Goal: Information Seeking & Learning: Compare options

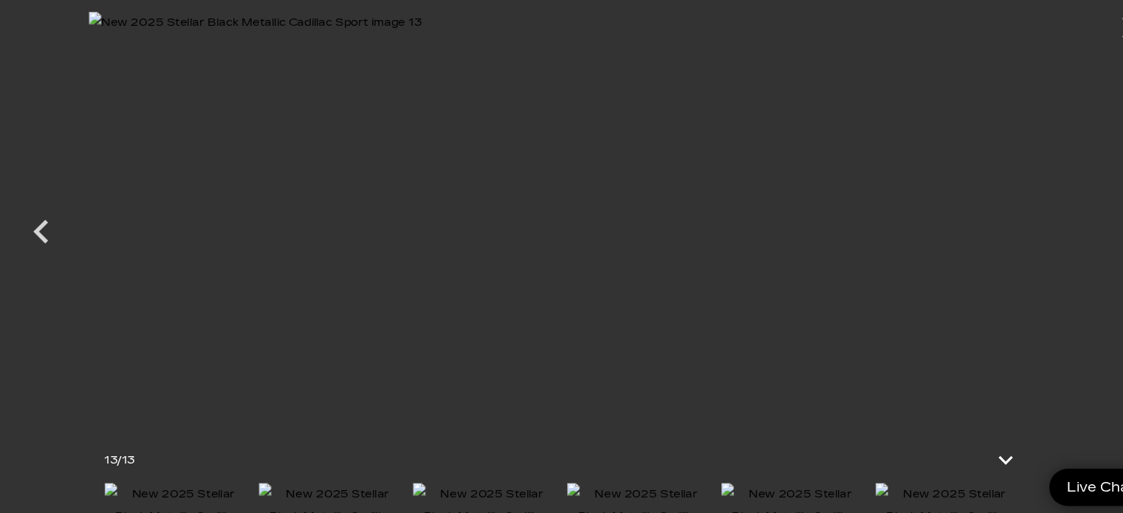
click at [337, 154] on img at bounding box center [562, 203] width 886 height 384
click at [925, 179] on img at bounding box center [562, 203] width 886 height 384
click at [866, 188] on img at bounding box center [562, 203] width 886 height 384
click at [77, 218] on icon "Previous" at bounding box center [74, 216] width 44 height 44
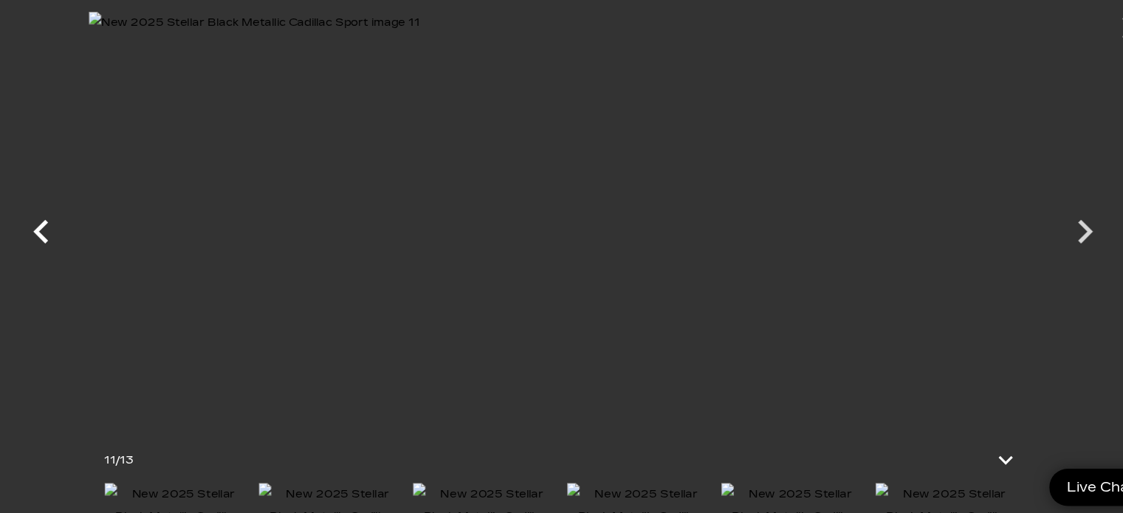
click at [77, 218] on icon "Previous" at bounding box center [74, 216] width 44 height 44
click at [75, 211] on icon "Previous" at bounding box center [74, 216] width 14 height 22
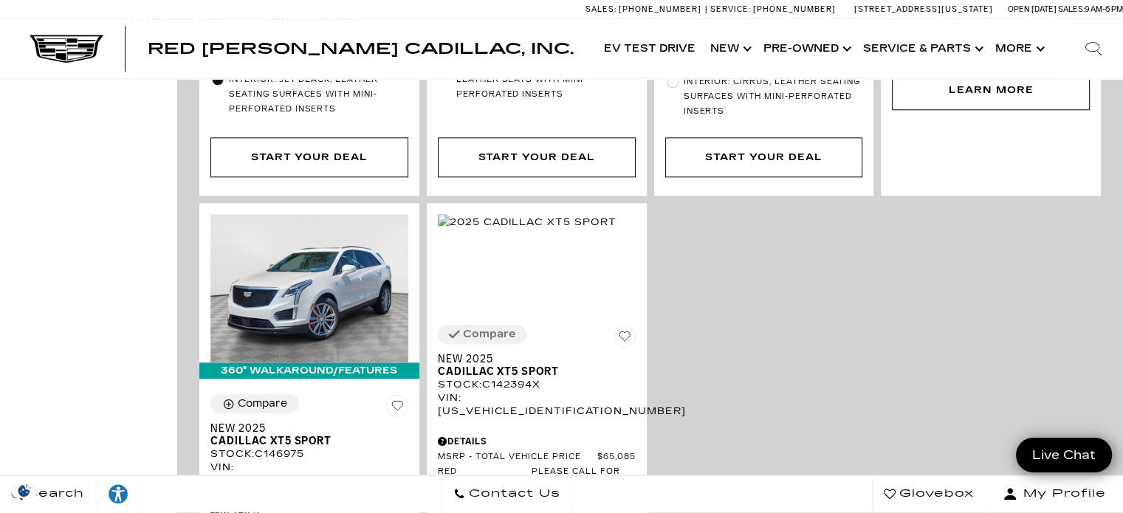
scroll to position [1595, 0]
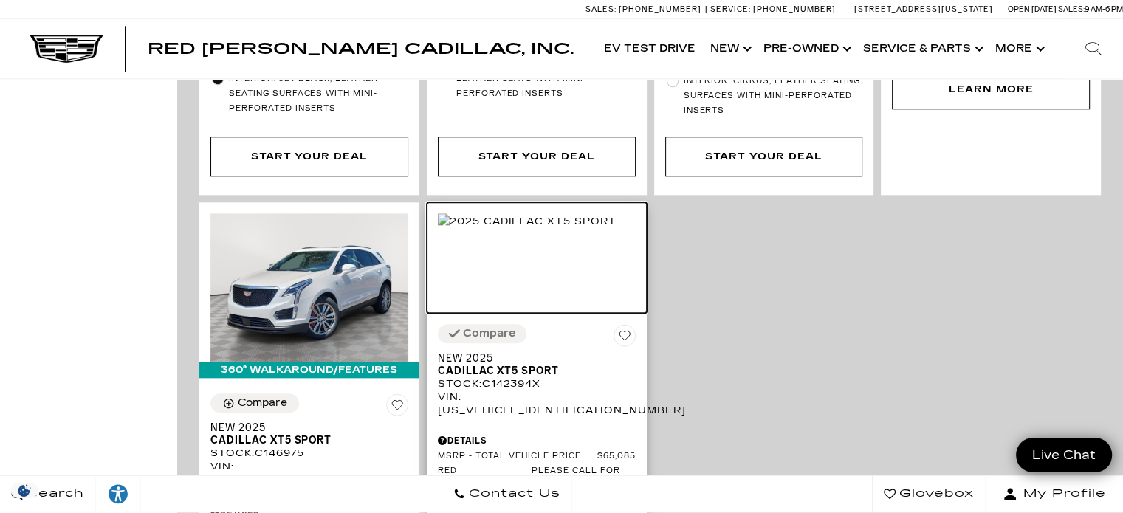
click at [519, 224] on img at bounding box center [527, 221] width 179 height 16
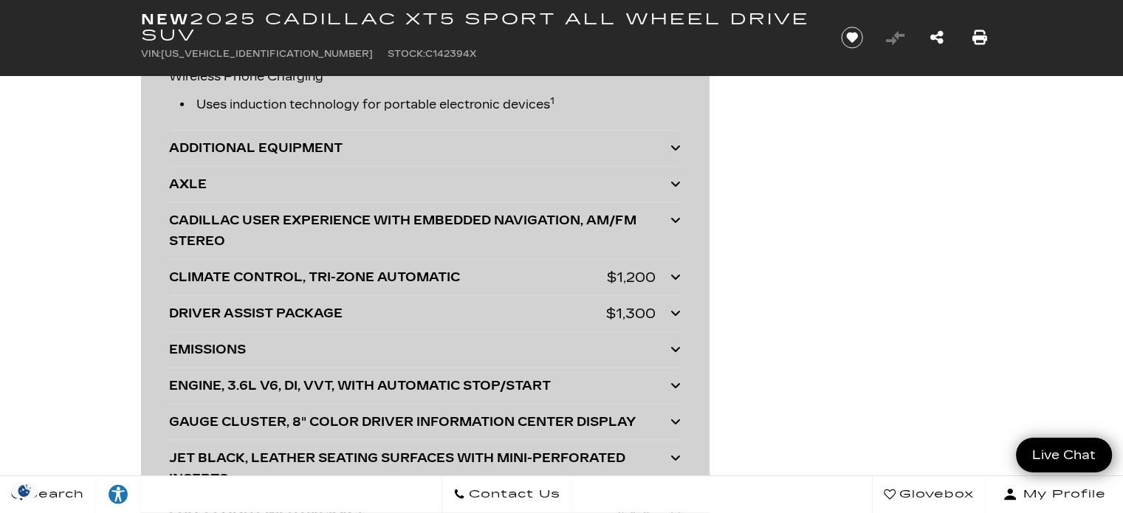
scroll to position [3492, 0]
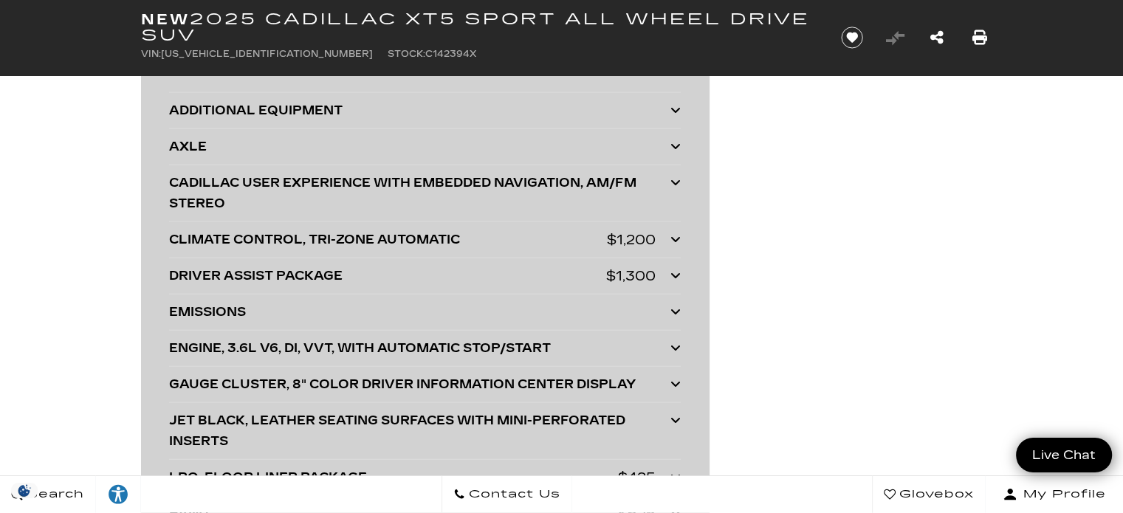
click at [674, 271] on icon at bounding box center [675, 275] width 10 height 12
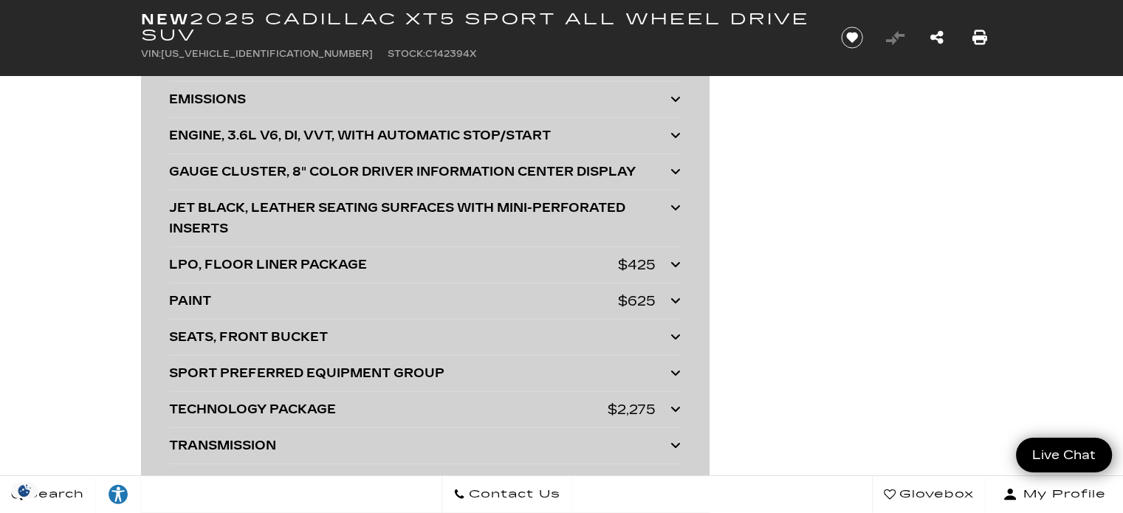
scroll to position [3792, 0]
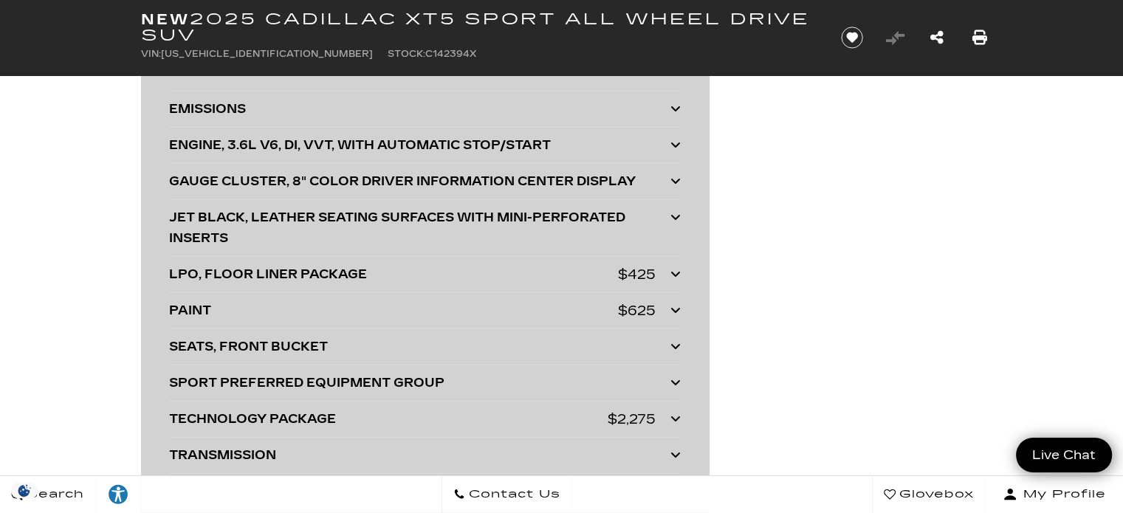
click at [674, 139] on icon at bounding box center [675, 145] width 10 height 12
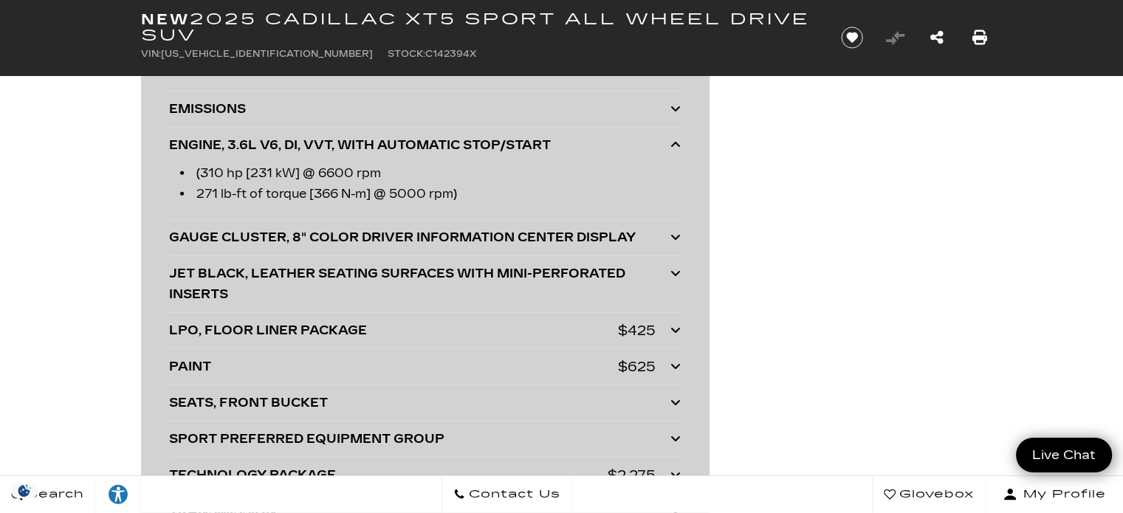
click at [674, 139] on icon at bounding box center [675, 145] width 10 height 12
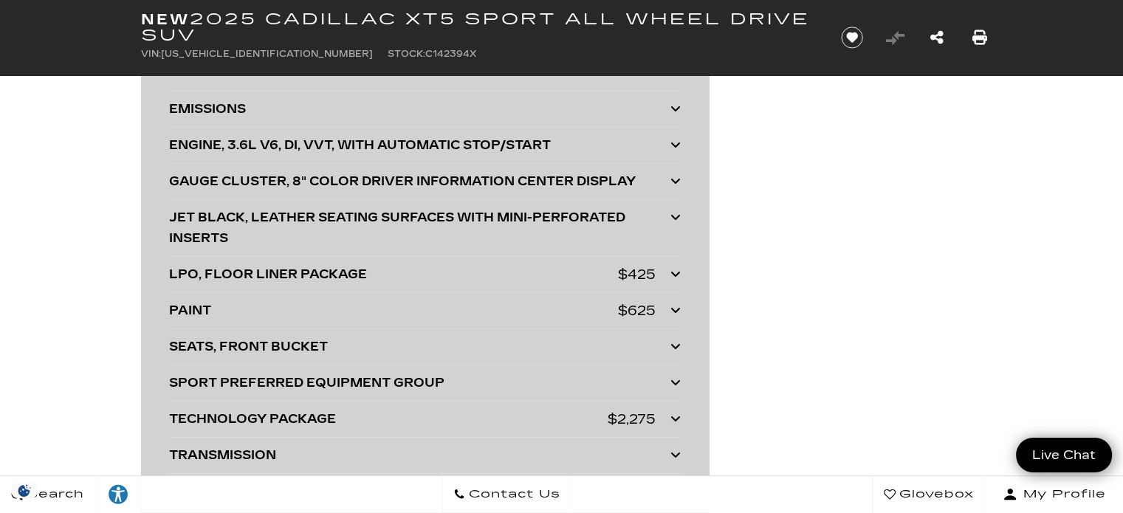
click at [670, 337] on div at bounding box center [675, 347] width 10 height 21
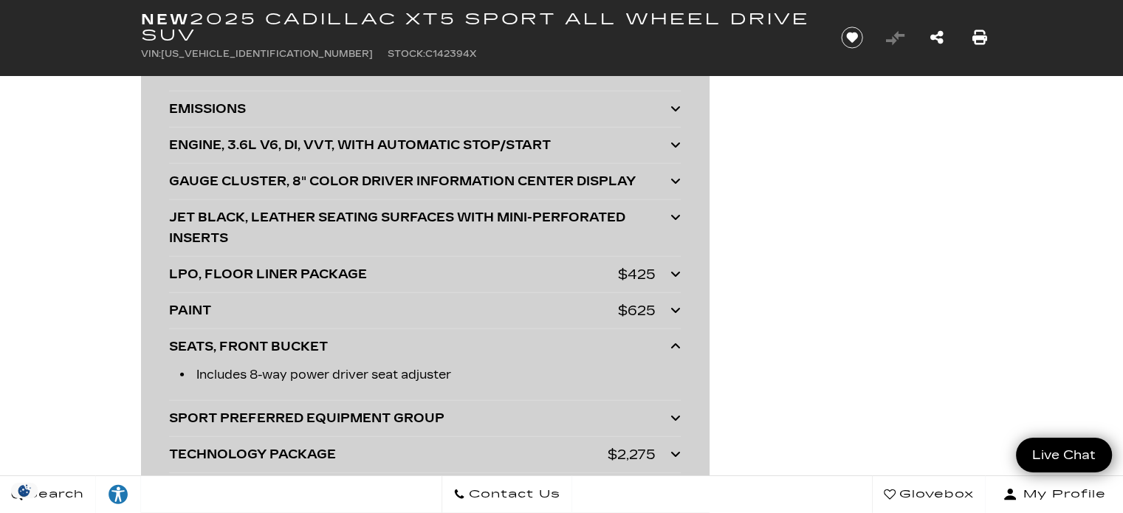
click at [676, 415] on icon at bounding box center [675, 418] width 10 height 12
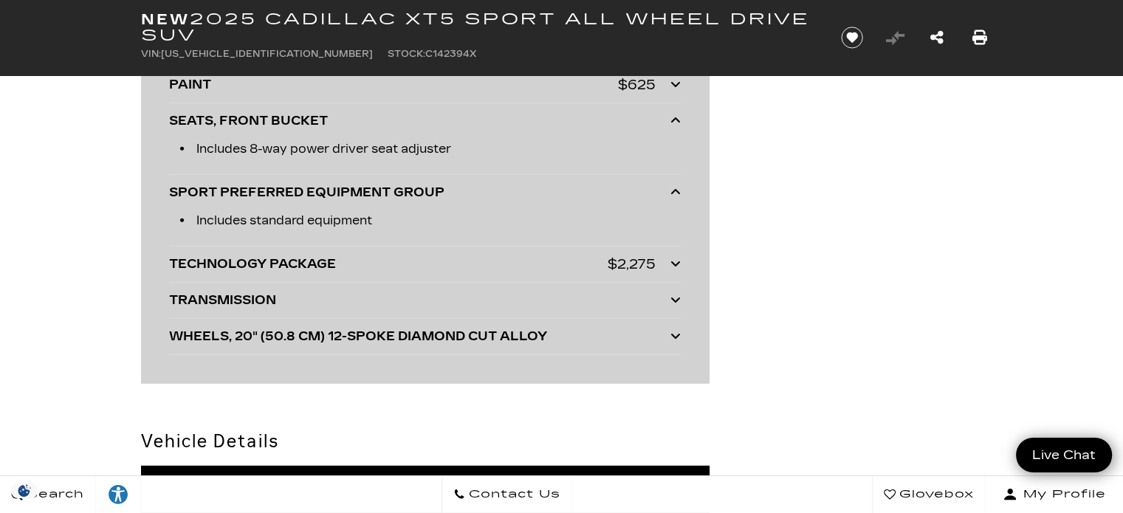
scroll to position [4028, 0]
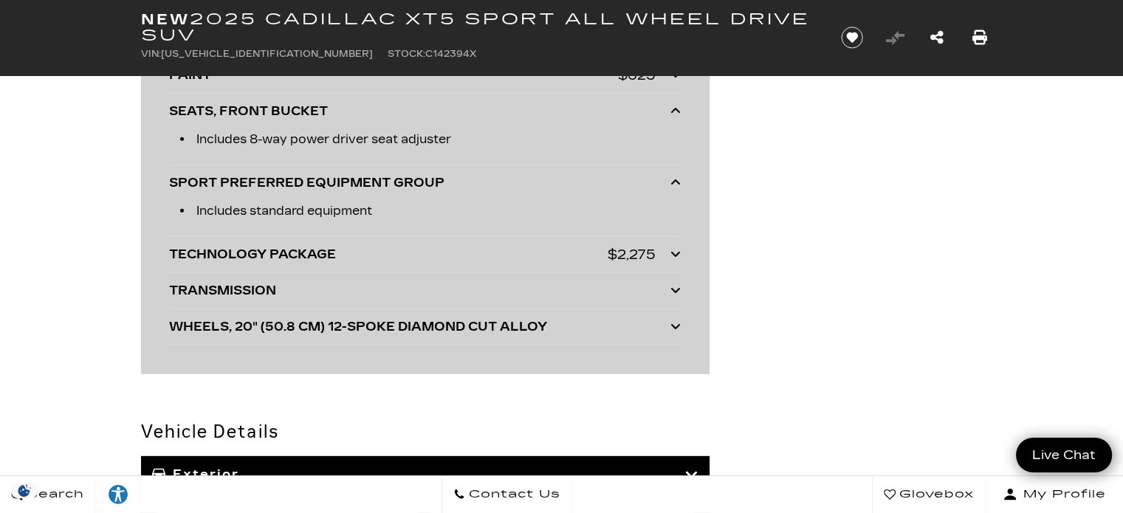
click at [673, 248] on icon at bounding box center [675, 254] width 10 height 12
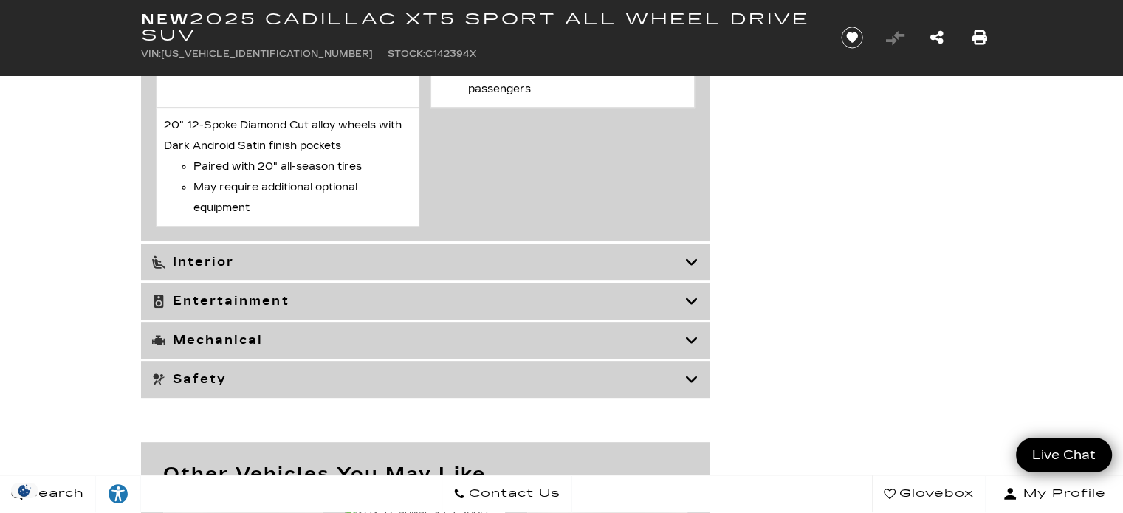
scroll to position [6234, 0]
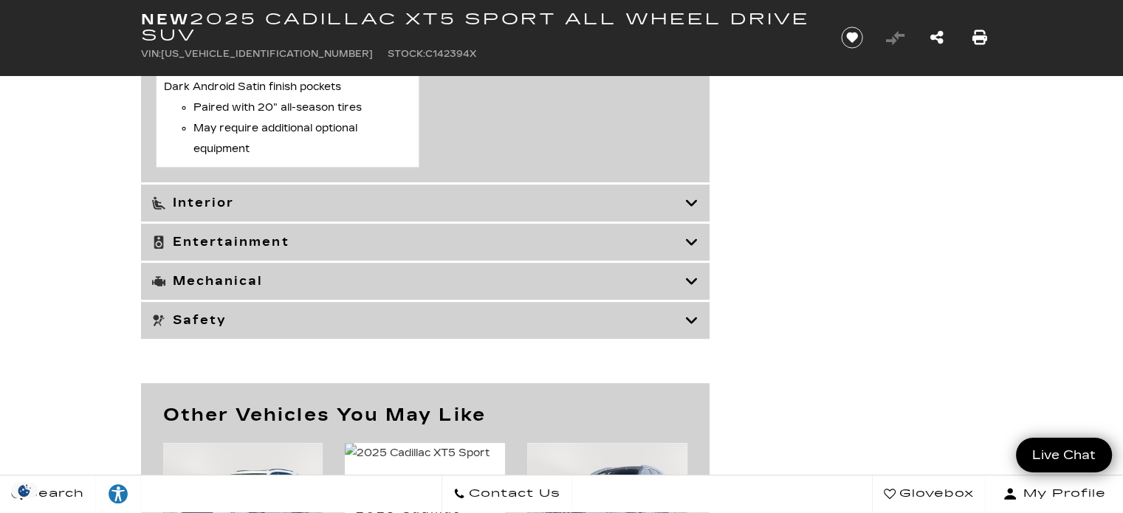
click at [695, 238] on div "Entertainment" at bounding box center [425, 242] width 568 height 37
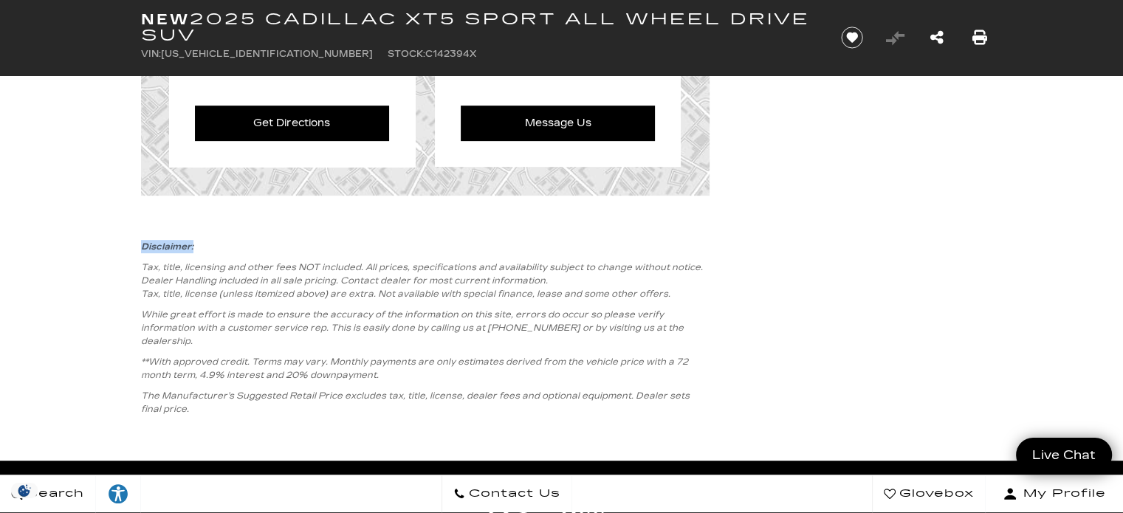
drag, startPoint x: 1032, startPoint y: 223, endPoint x: 1011, endPoint y: 174, distance: 53.2
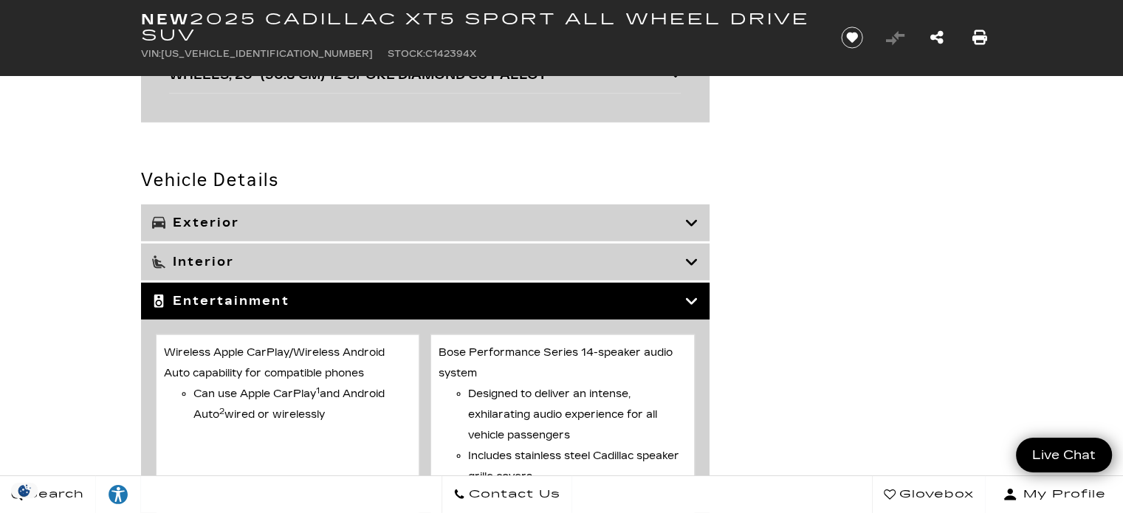
scroll to position [4403, 0]
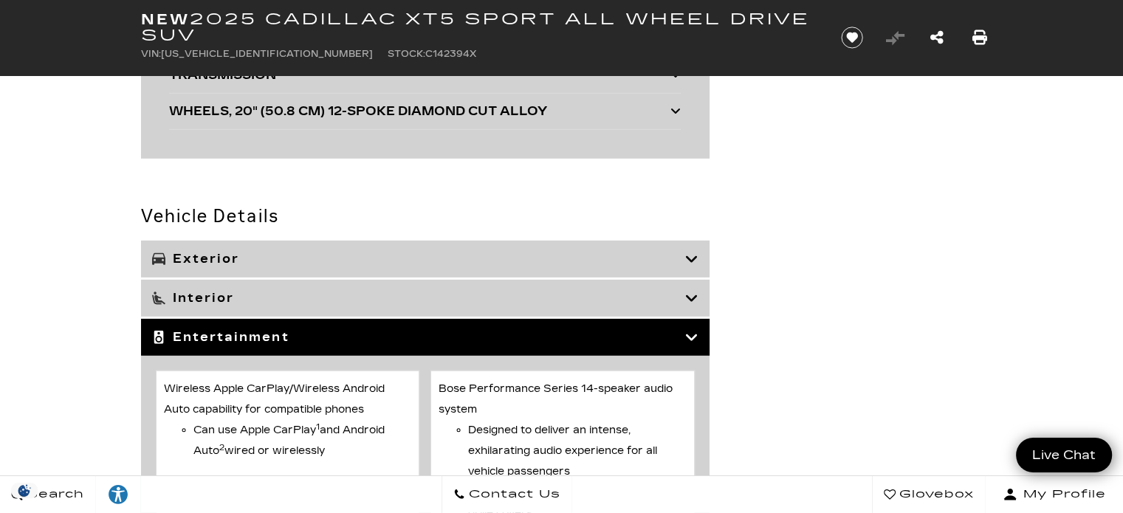
click at [691, 252] on icon at bounding box center [691, 259] width 13 height 15
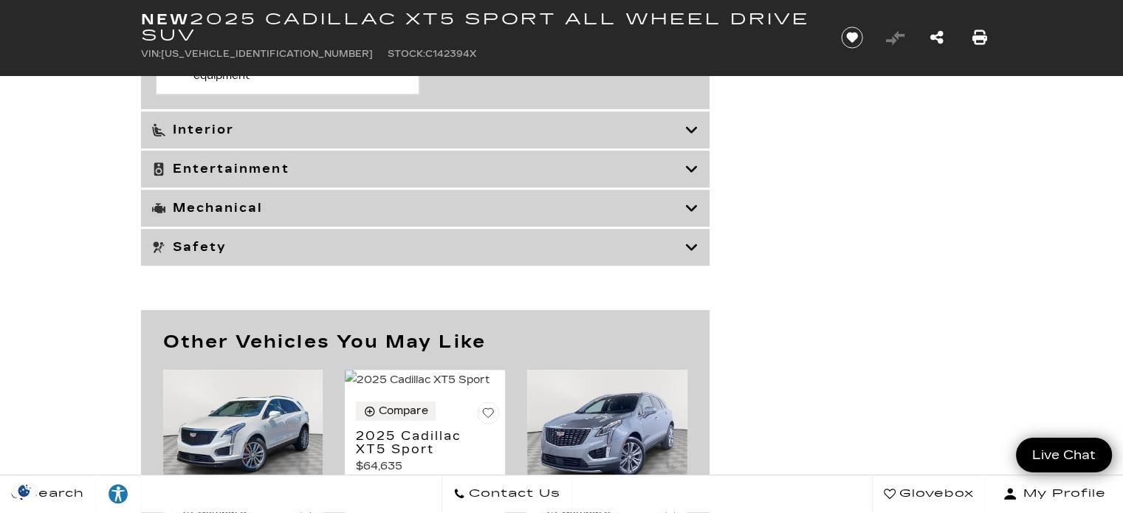
scroll to position [6297, 0]
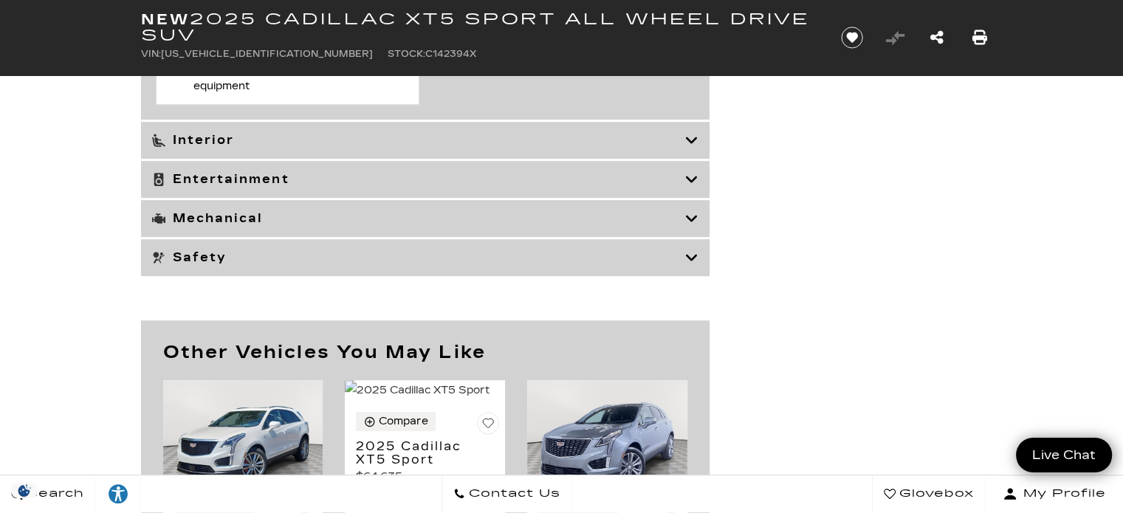
click at [692, 148] on icon at bounding box center [691, 140] width 13 height 15
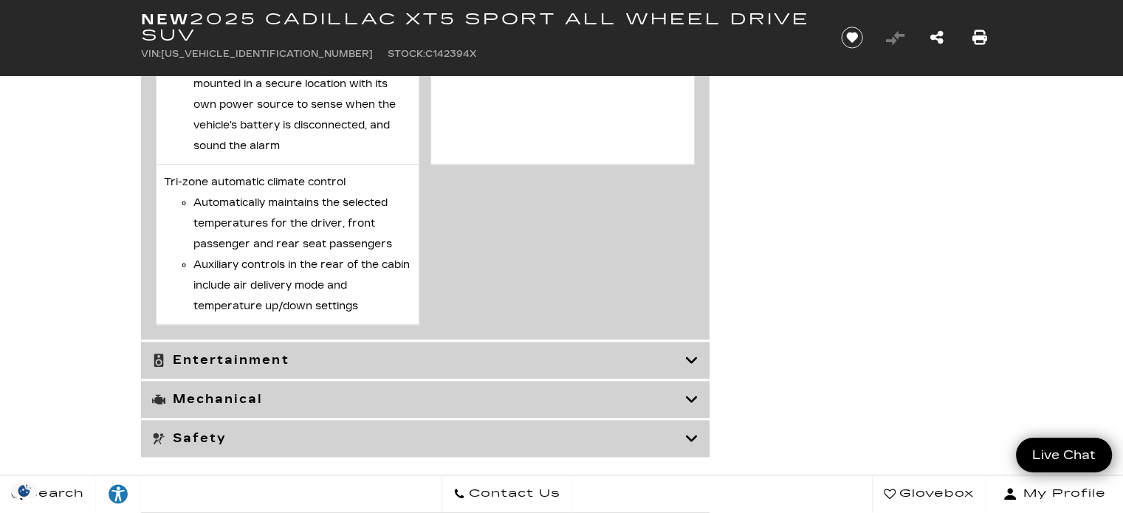
scroll to position [7107, 0]
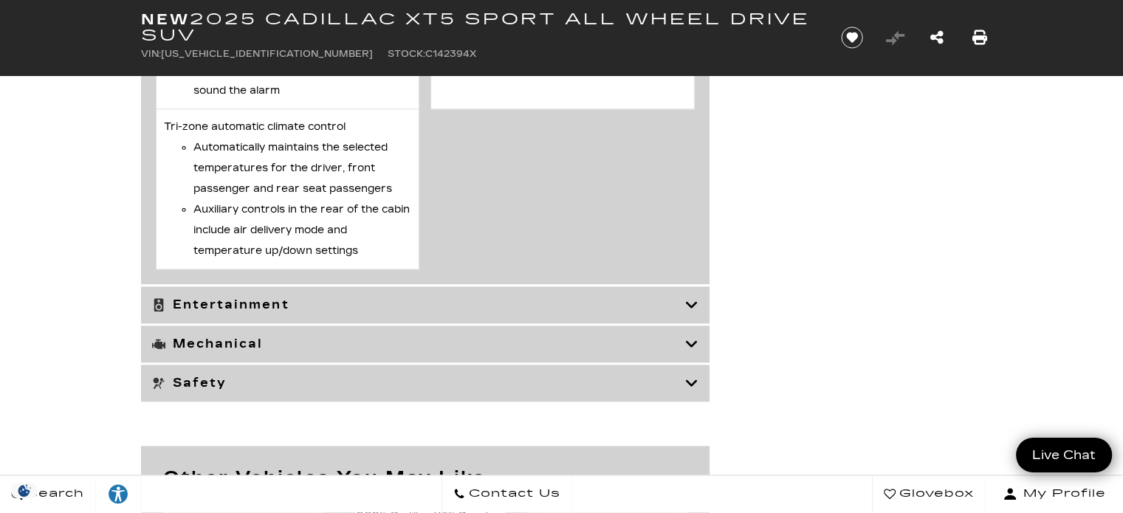
click at [695, 298] on icon at bounding box center [691, 305] width 13 height 15
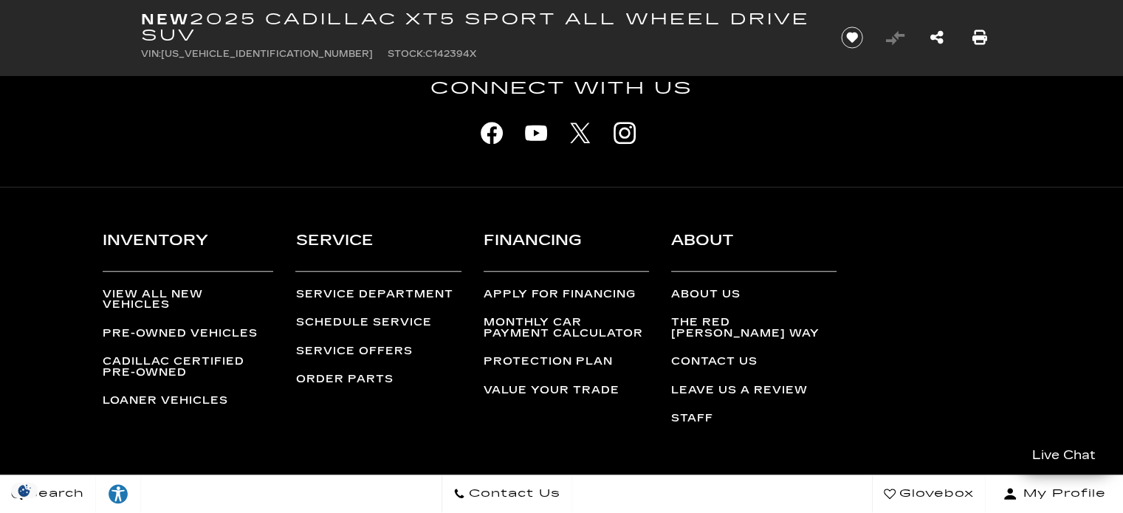
scroll to position [6822, 0]
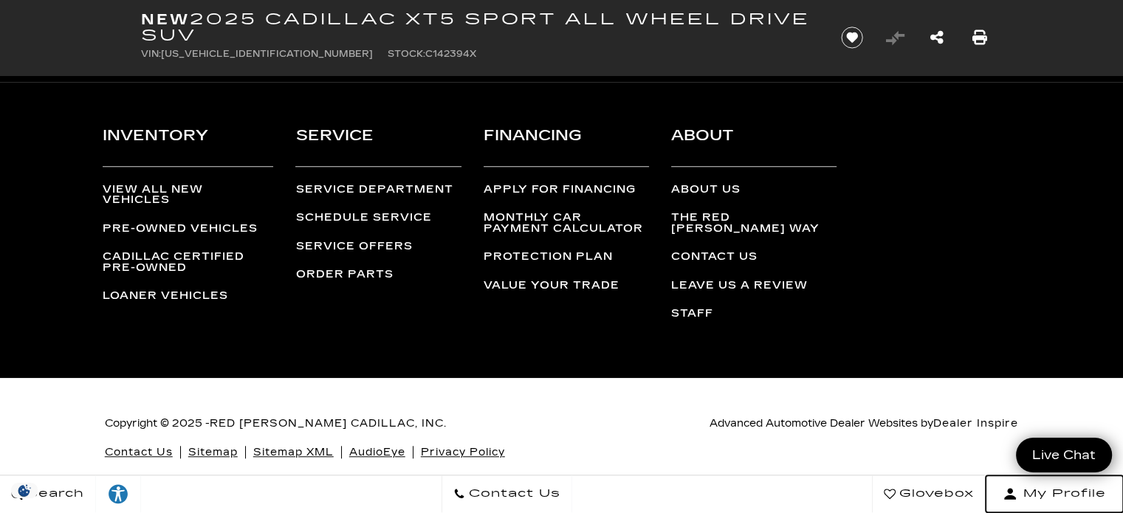
drag, startPoint x: 1122, startPoint y: 481, endPoint x: 1128, endPoint y: 473, distance: 9.5
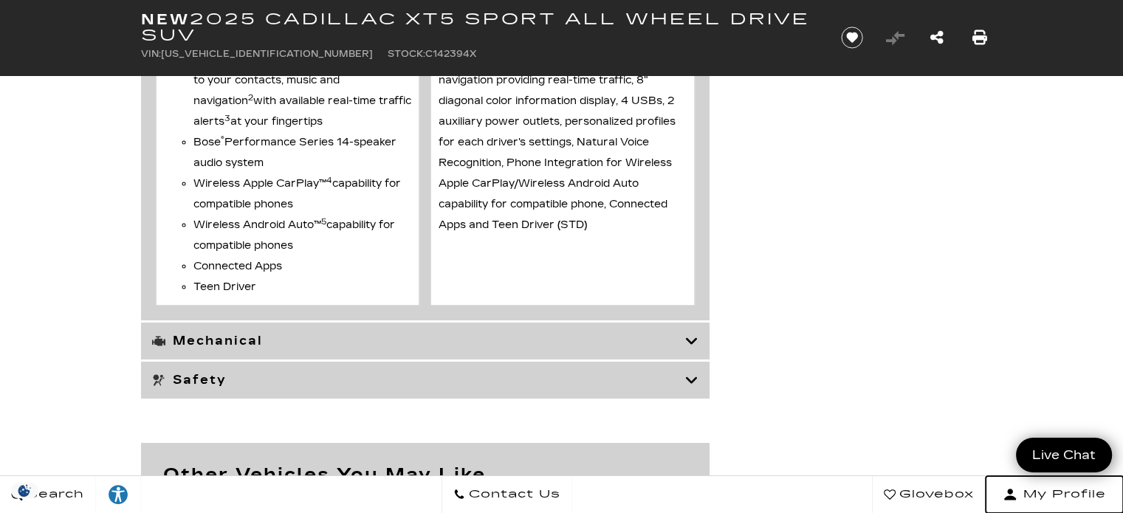
scroll to position [5347, 0]
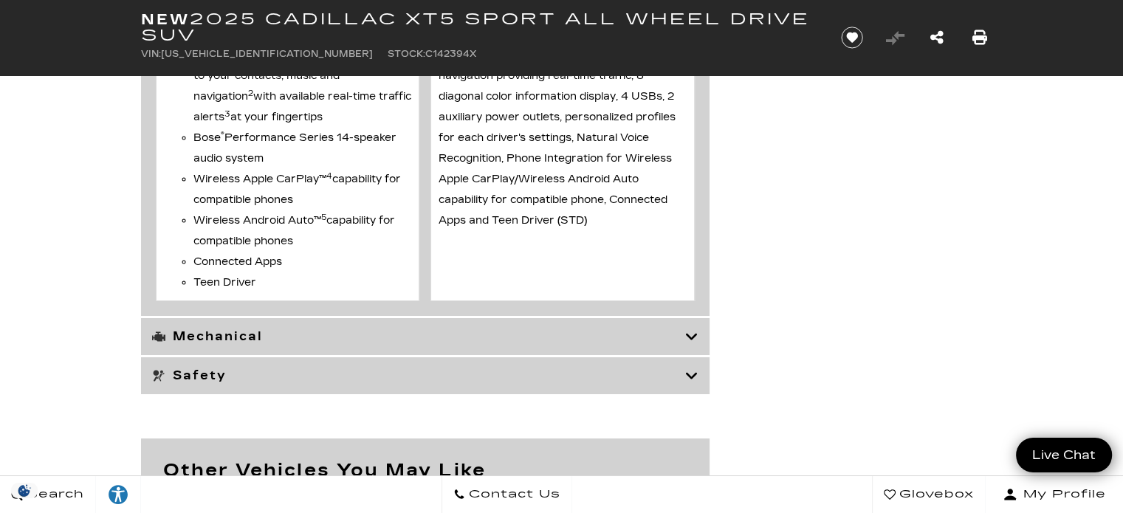
click at [692, 329] on icon at bounding box center [691, 336] width 13 height 15
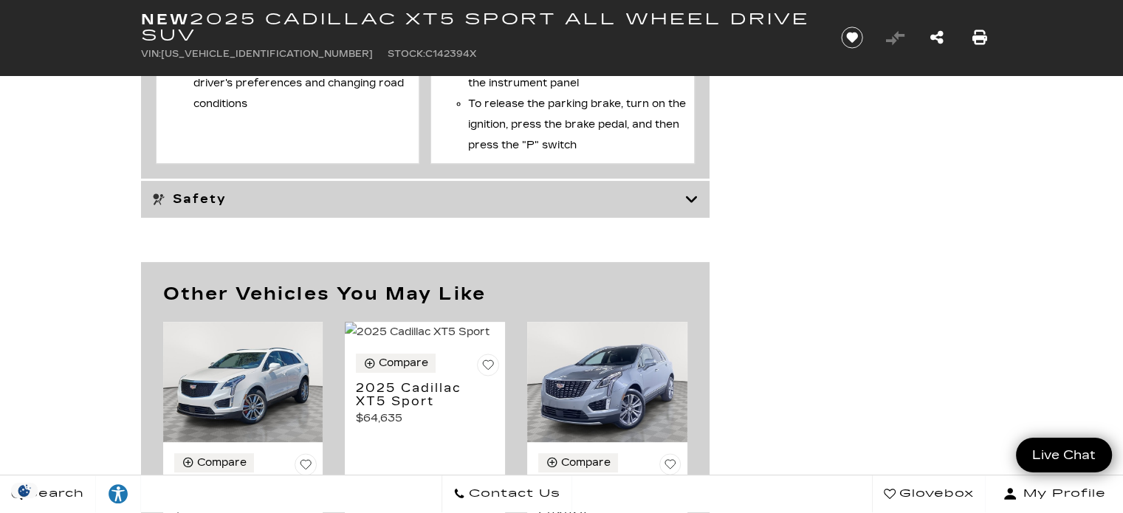
scroll to position [6026, 0]
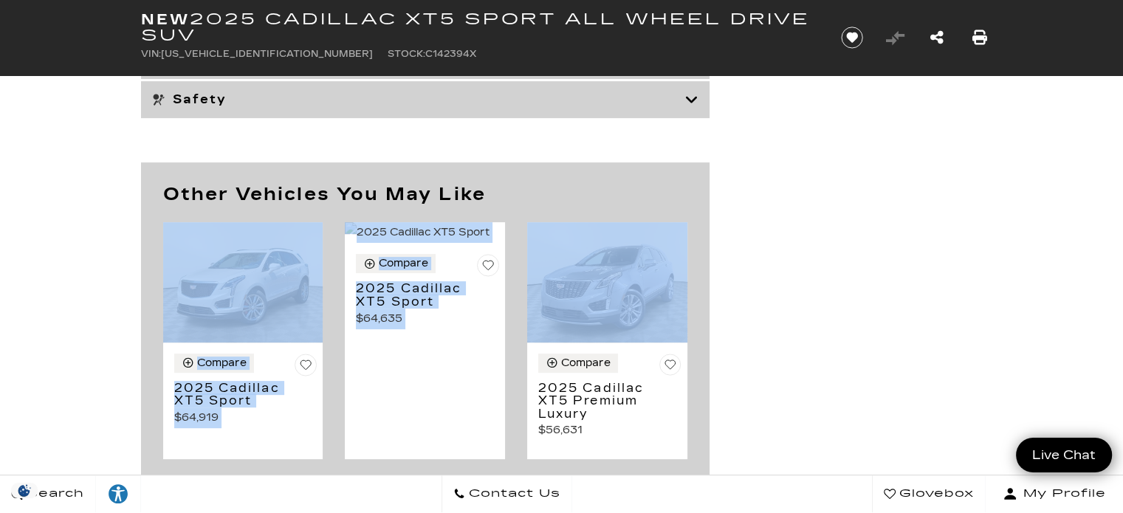
drag, startPoint x: 715, startPoint y: 275, endPoint x: 797, endPoint y: 179, distance: 125.6
click at [797, 179] on div "Other Vehicles You May Like Compare 2025 Cadillac XT5 Sport $64,919" at bounding box center [562, 321] width 886 height 319
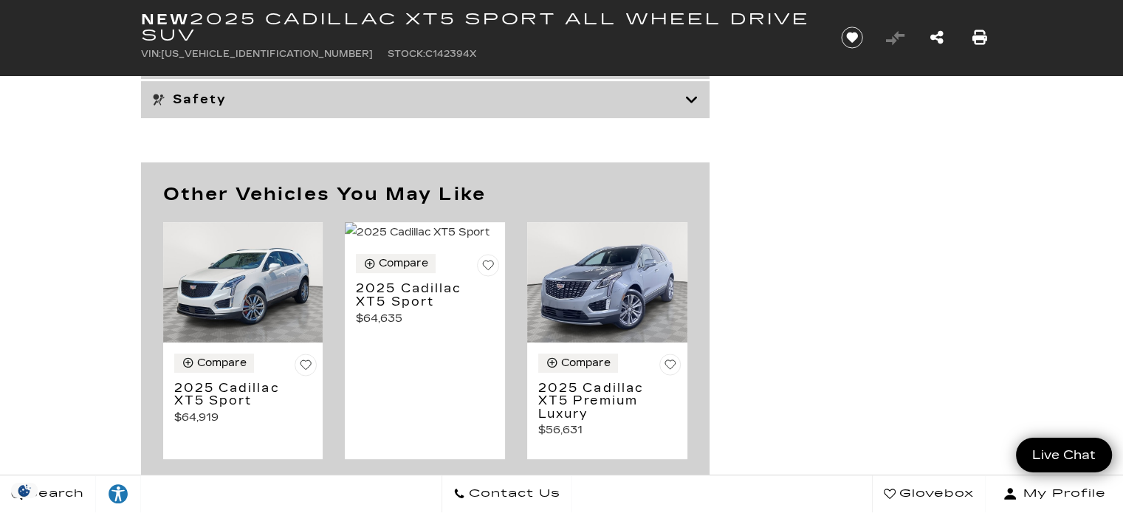
click at [688, 92] on icon at bounding box center [691, 99] width 13 height 15
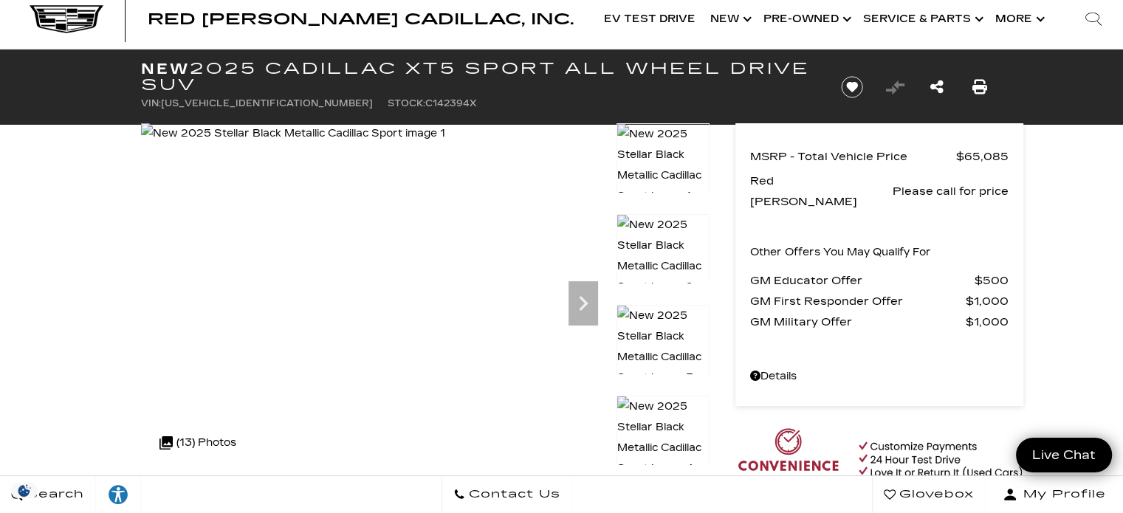
scroll to position [0, 0]
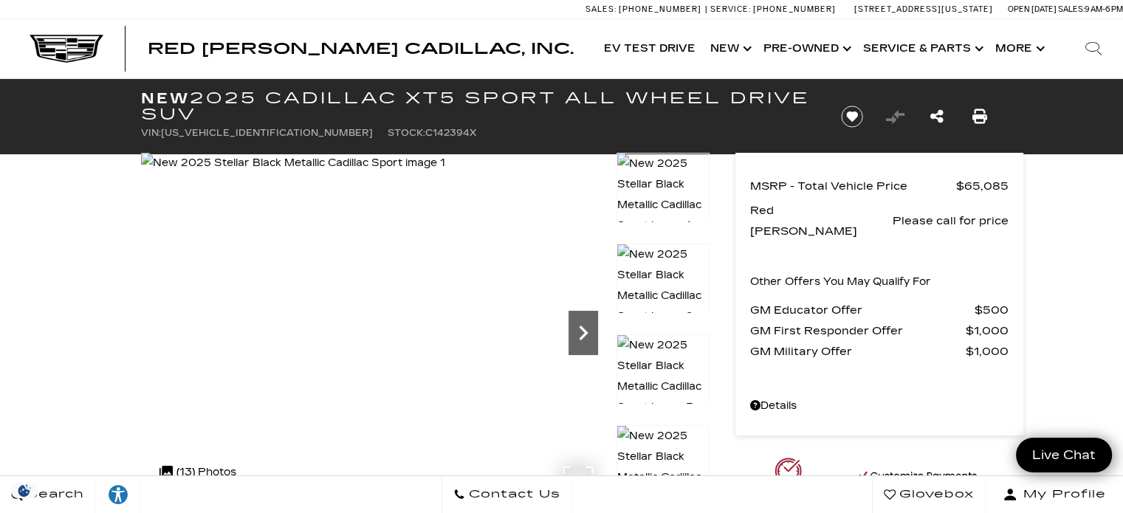
click at [582, 324] on icon "Next" at bounding box center [583, 333] width 30 height 30
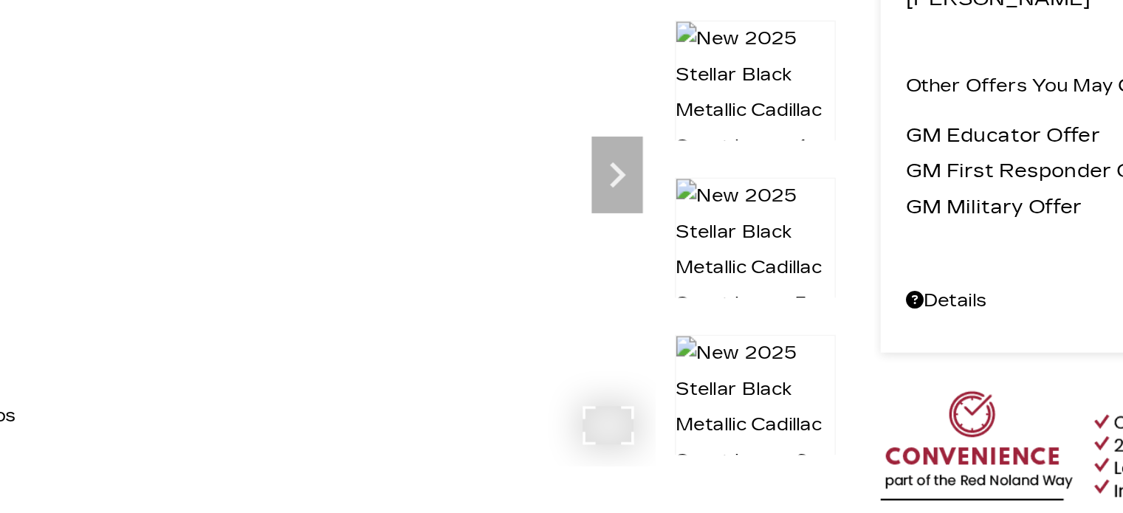
scroll to position [117, 0]
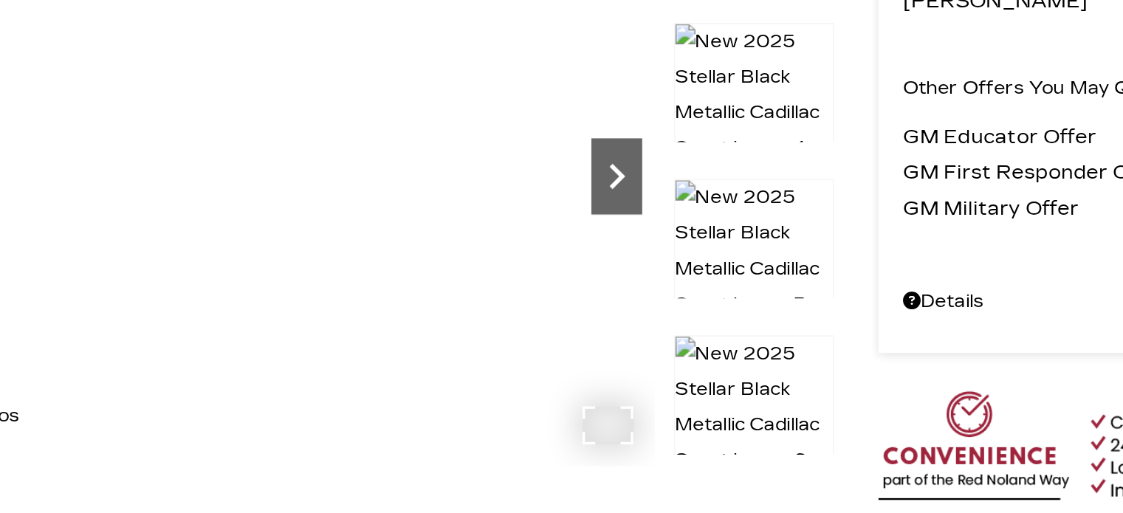
click at [585, 226] on icon "Next" at bounding box center [583, 216] width 30 height 30
click at [532, 308] on div at bounding box center [373, 209] width 464 height 348
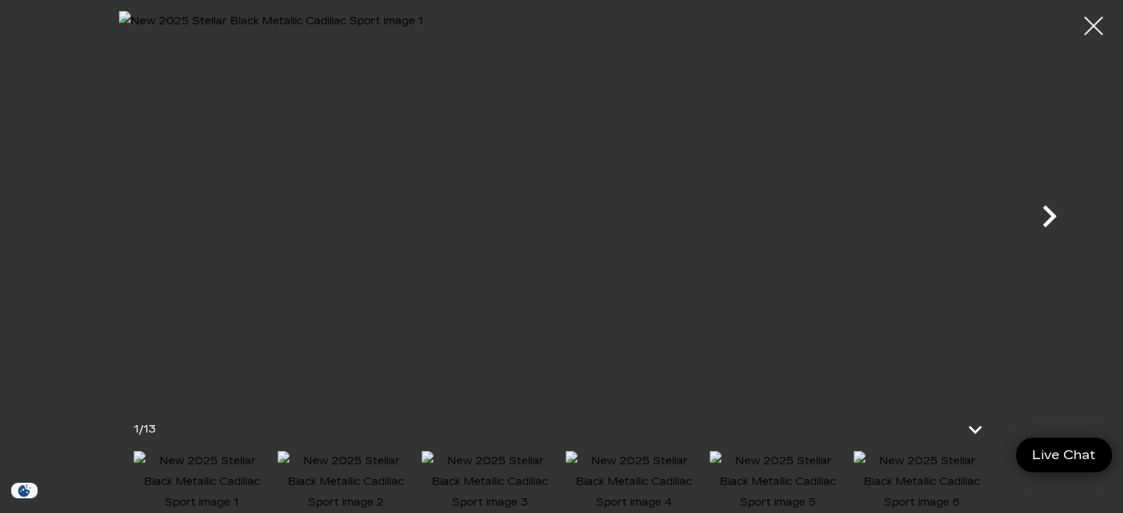
click at [1048, 215] on icon "Next" at bounding box center [1049, 216] width 44 height 44
click at [1092, 26] on div at bounding box center [1093, 26] width 39 height 39
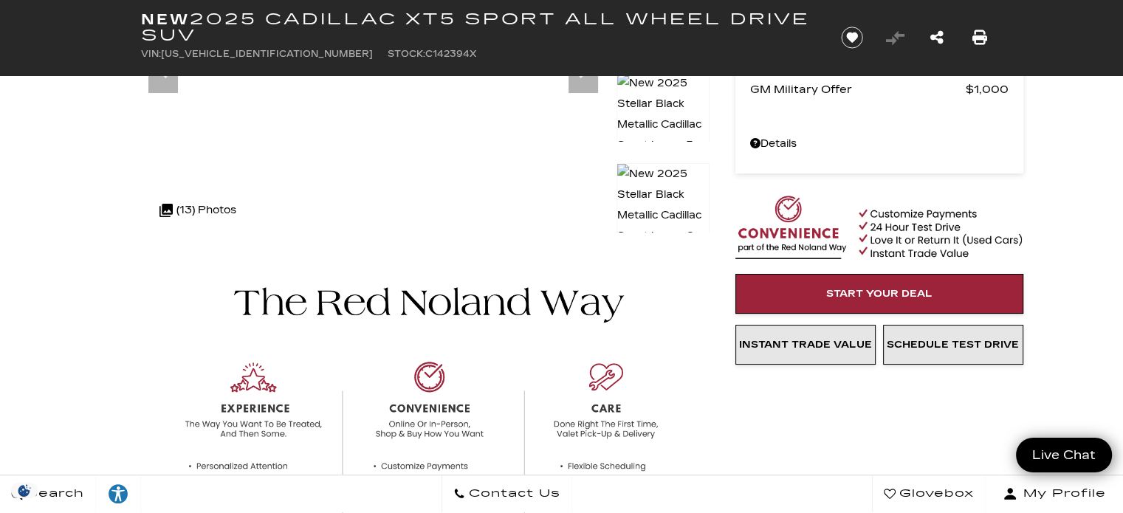
scroll to position [72, 0]
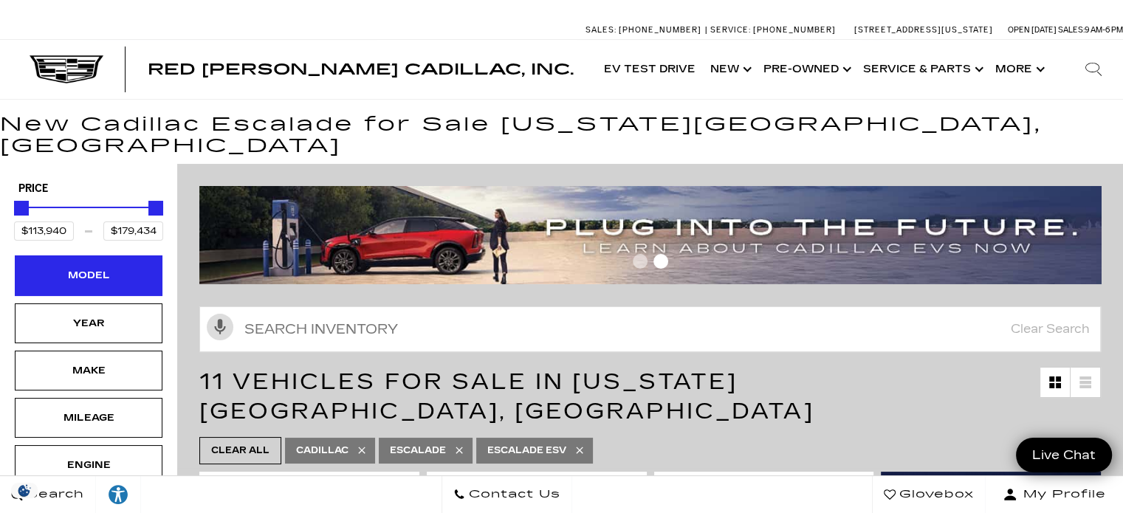
click at [103, 267] on div "Model" at bounding box center [89, 275] width 74 height 16
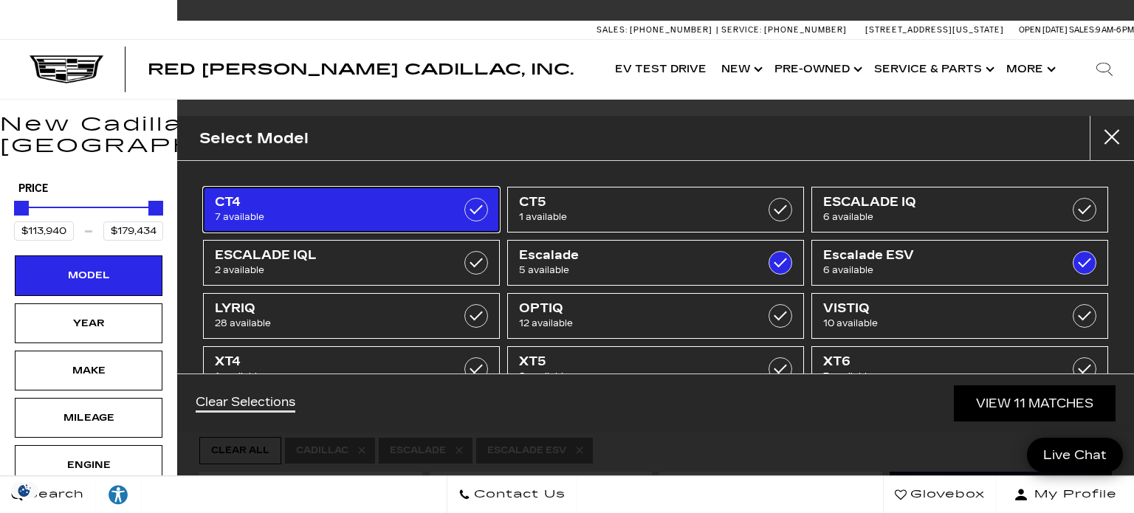
click at [378, 200] on span "CT4" at bounding box center [331, 202] width 233 height 15
type input "$46,674"
checkbox input "true"
click at [378, 200] on span "CT4" at bounding box center [331, 202] width 233 height 15
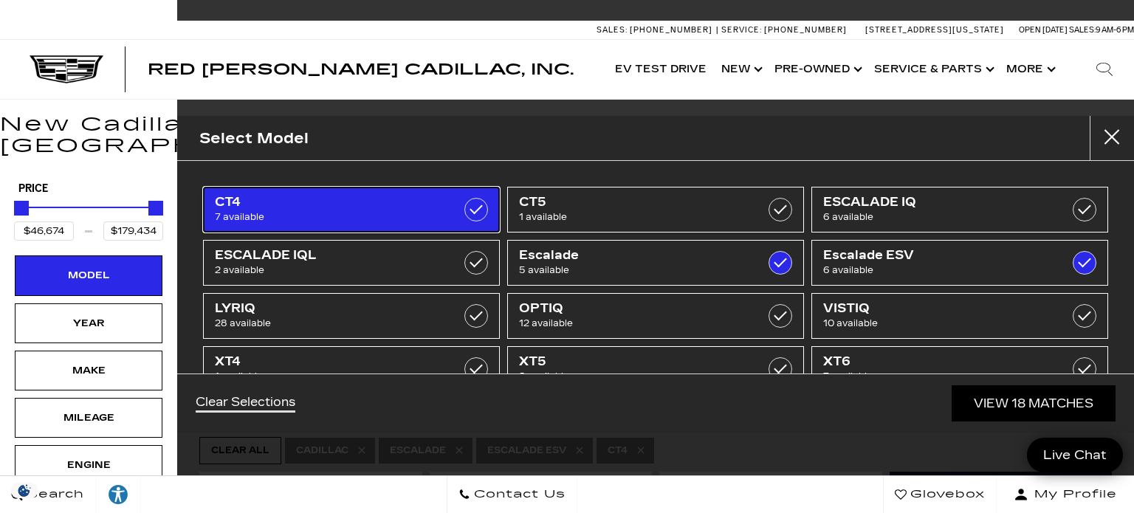
type input "$46,674"
checkbox input "true"
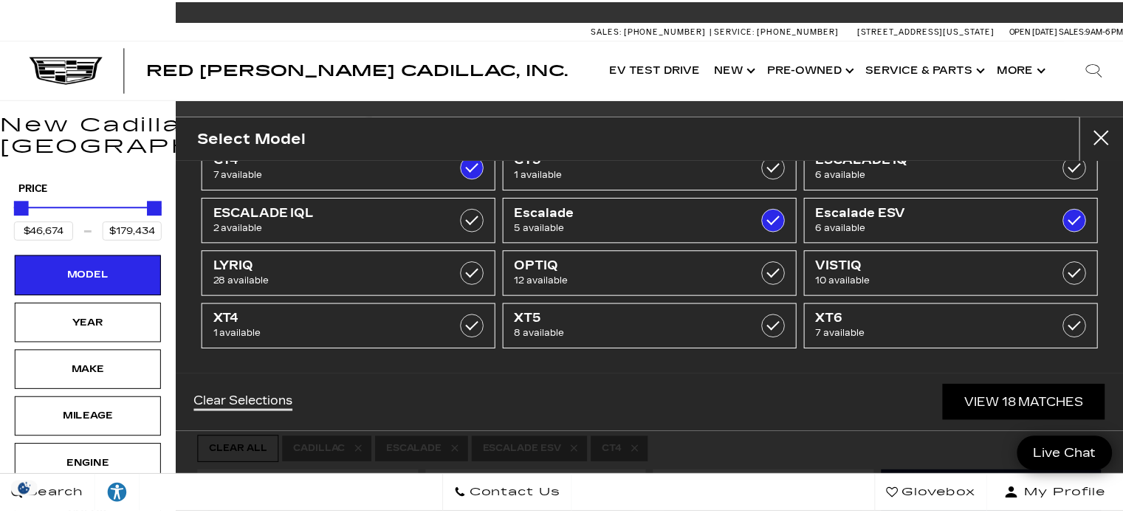
scroll to position [43, 0]
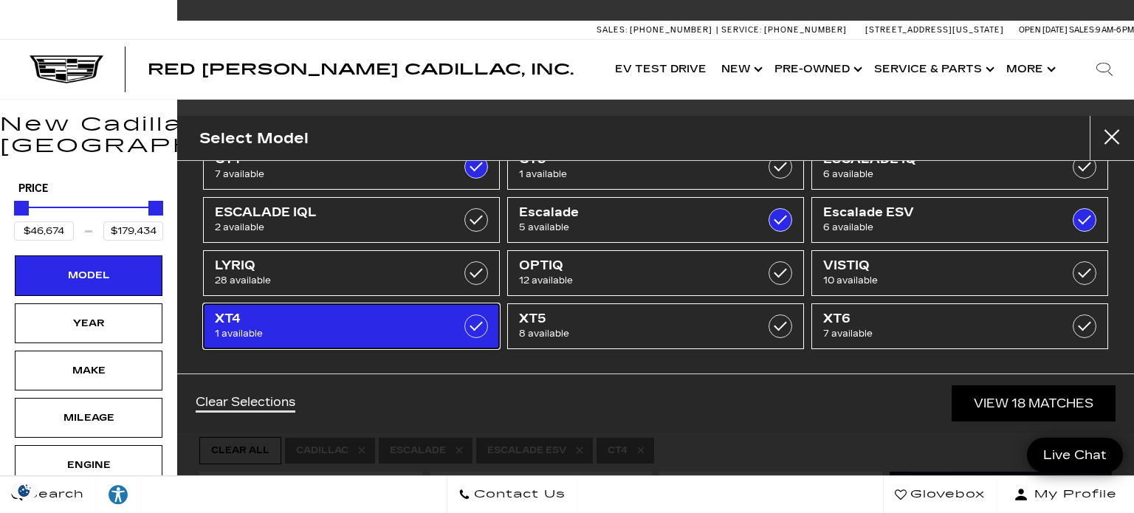
click at [458, 323] on link "XT4 1 available" at bounding box center [351, 326] width 297 height 46
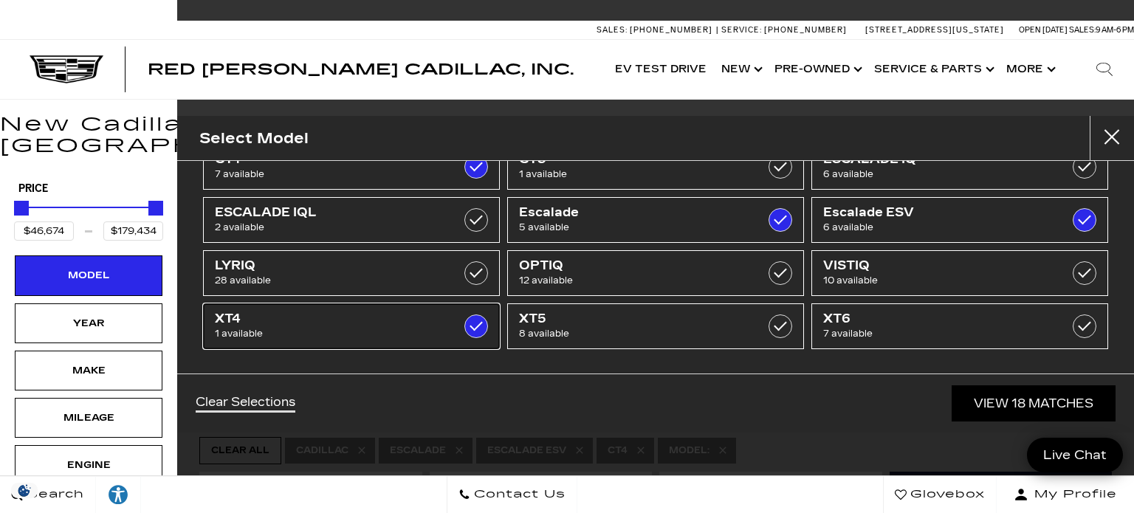
checkbox input "true"
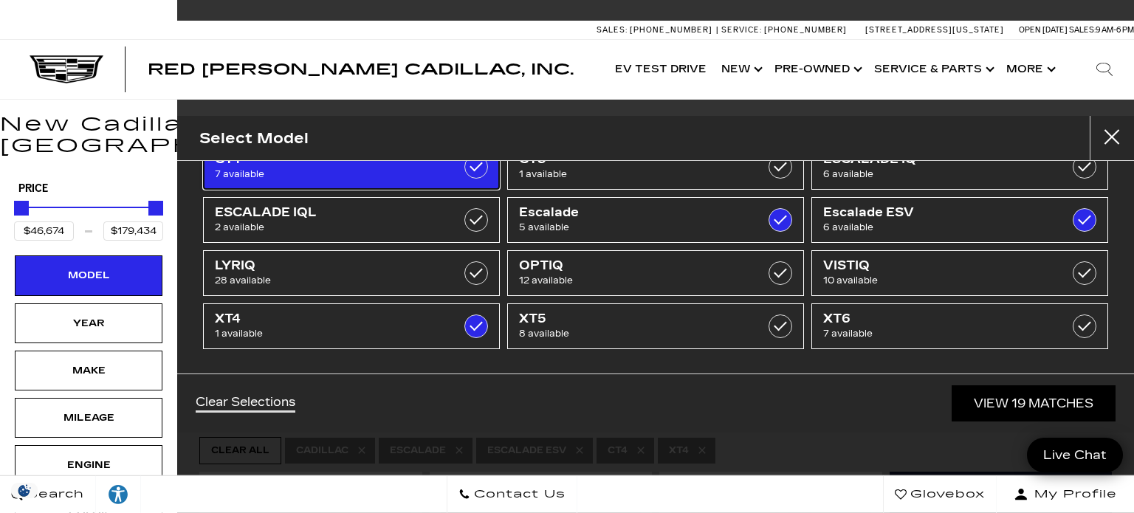
click at [477, 171] on label at bounding box center [476, 167] width 24 height 24
type input "$54,845"
checkbox input "false"
click at [466, 173] on label at bounding box center [476, 167] width 24 height 24
type input "$46,674"
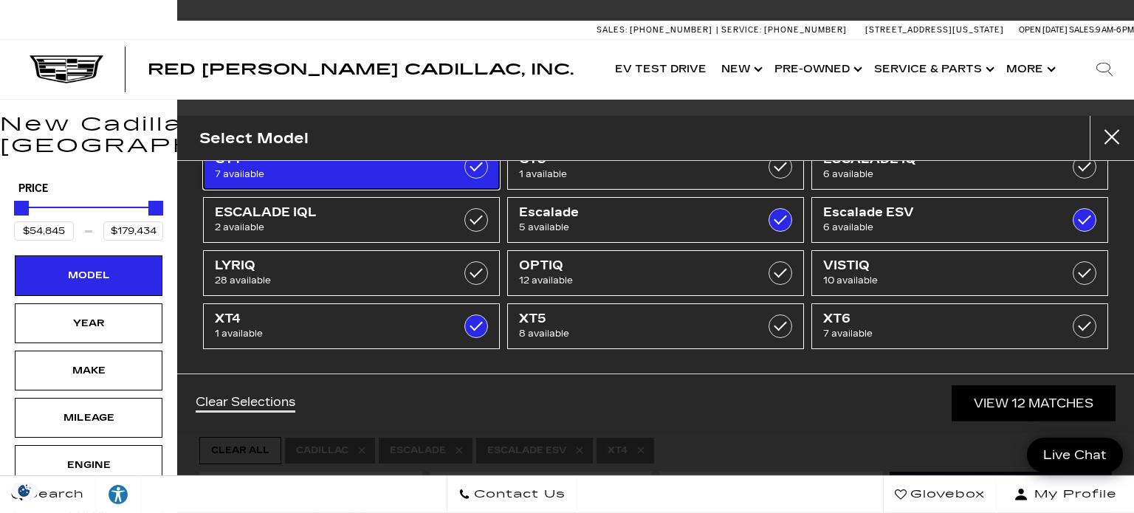
checkbox input "true"
click at [475, 169] on label at bounding box center [476, 167] width 24 height 24
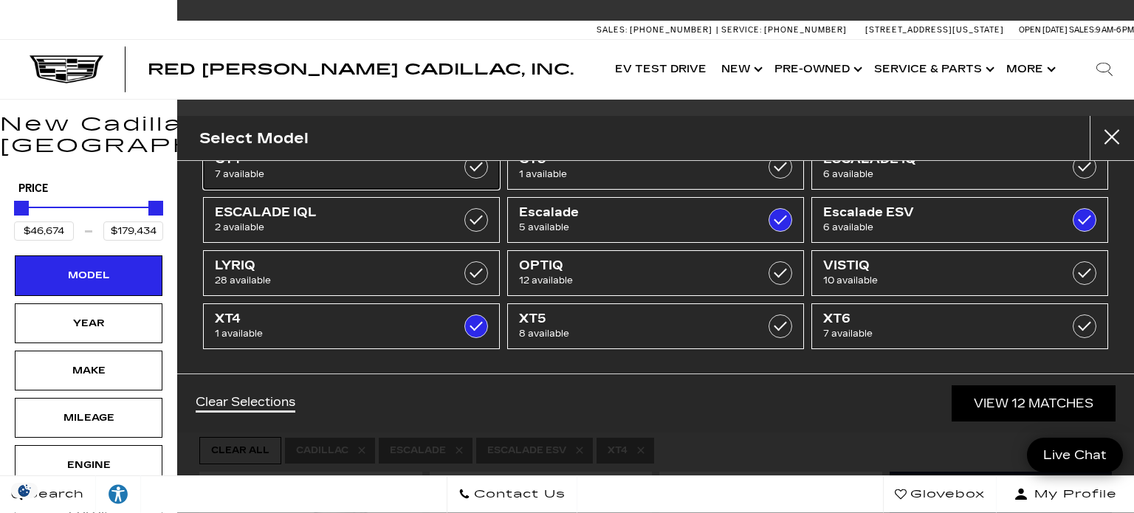
type input "$54,845"
checkbox input "false"
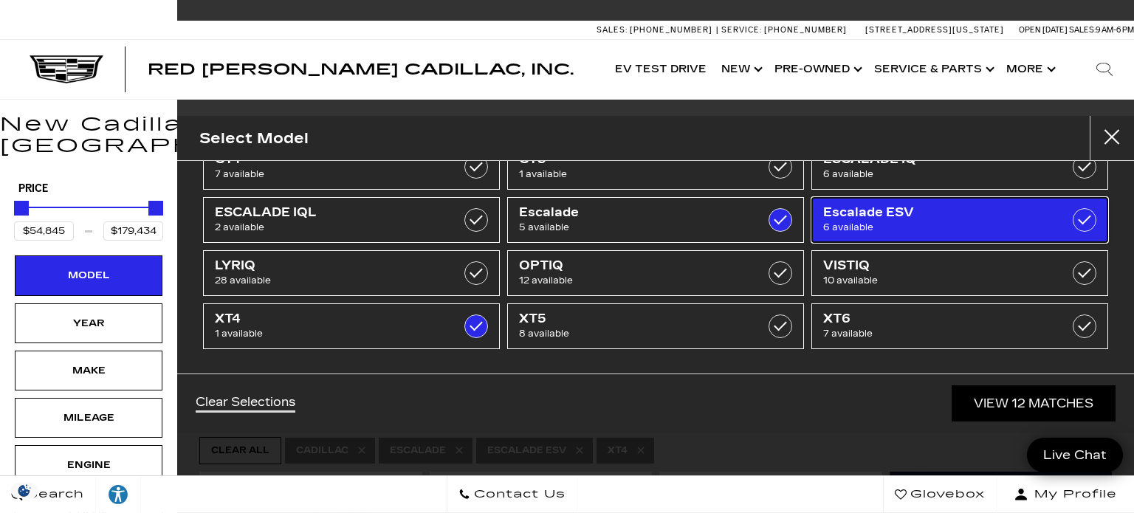
click at [1078, 224] on label at bounding box center [1085, 220] width 24 height 24
type input "$132,658"
checkbox input "false"
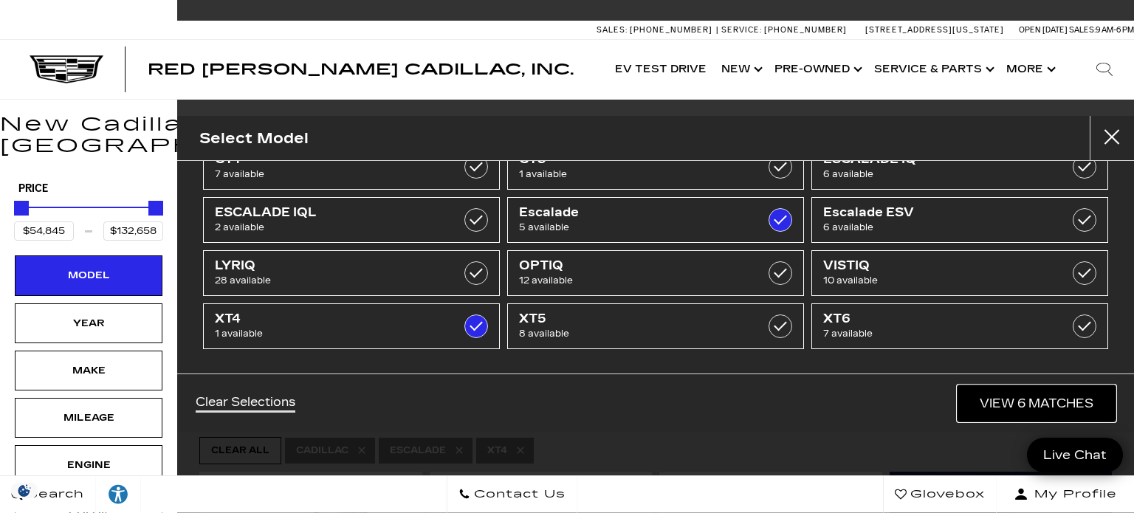
click at [1006, 395] on link "View 6 Matches" at bounding box center [1037, 403] width 158 height 36
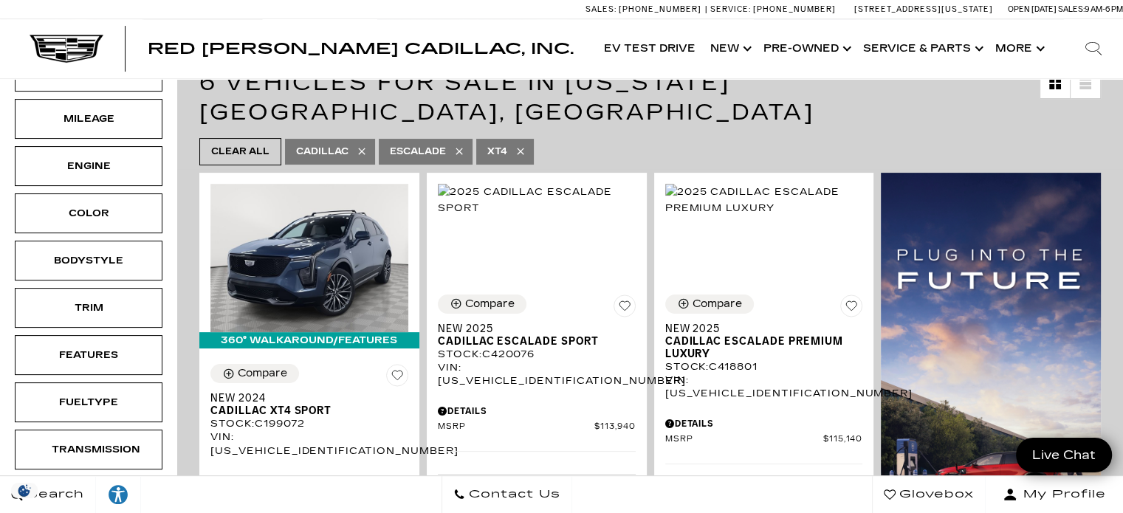
scroll to position [295, 0]
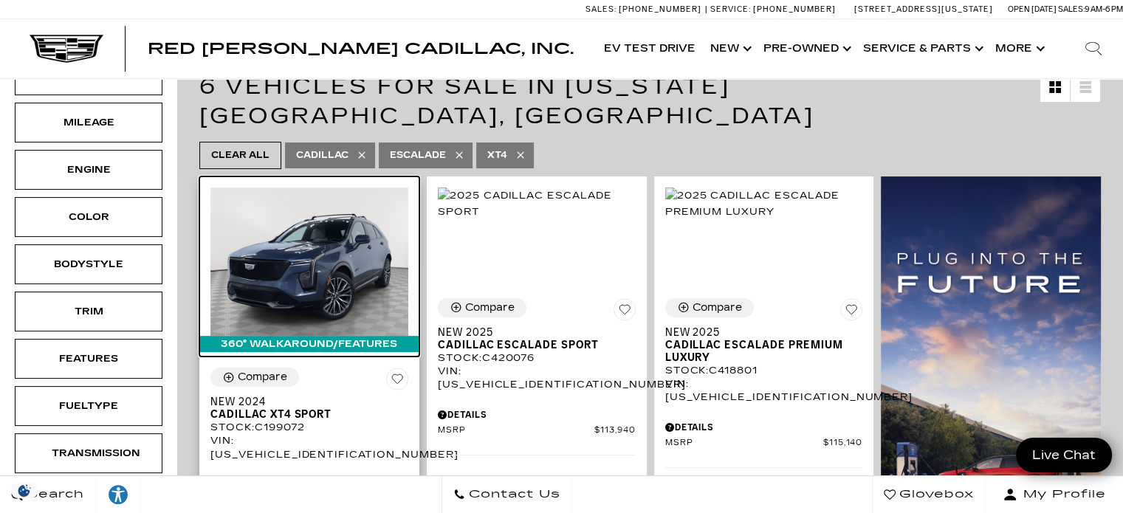
click at [325, 276] on img at bounding box center [309, 262] width 198 height 148
click at [315, 219] on img at bounding box center [309, 262] width 198 height 148
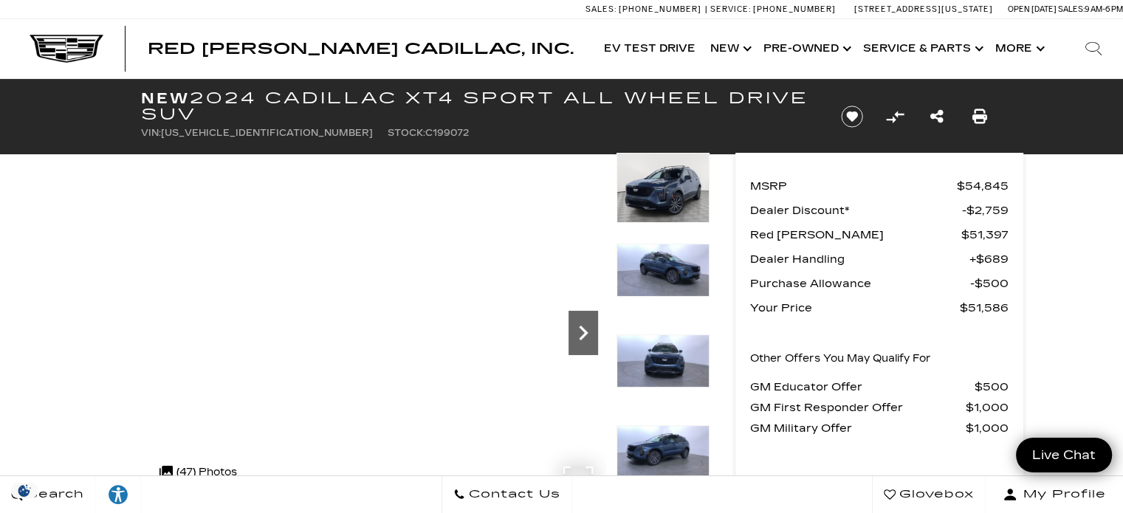
click at [581, 333] on icon "Next" at bounding box center [583, 333] width 30 height 30
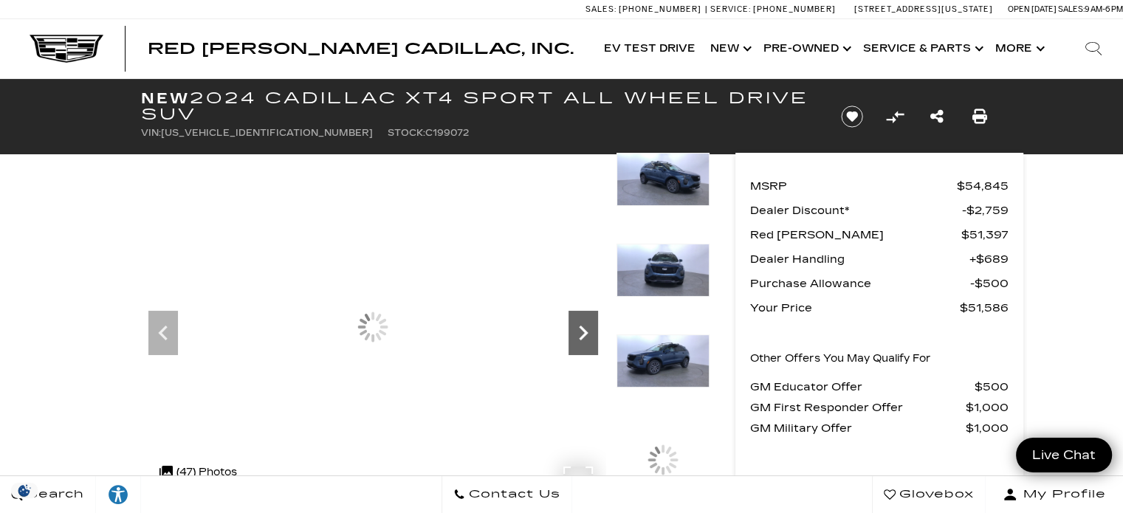
click at [581, 333] on icon "Next" at bounding box center [583, 333] width 30 height 30
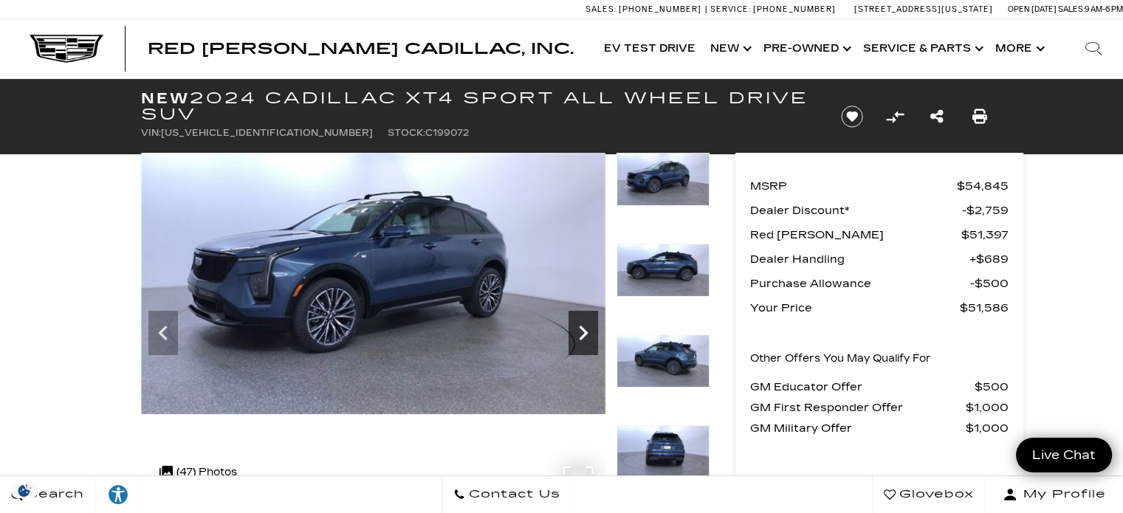
click at [587, 328] on icon "Next" at bounding box center [583, 333] width 30 height 30
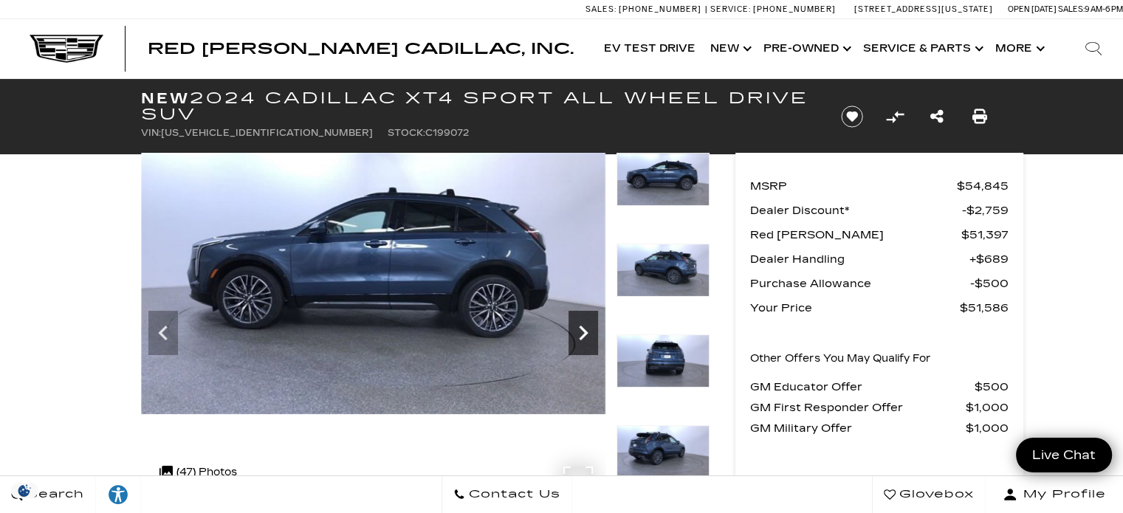
click at [587, 328] on icon "Next" at bounding box center [583, 333] width 30 height 30
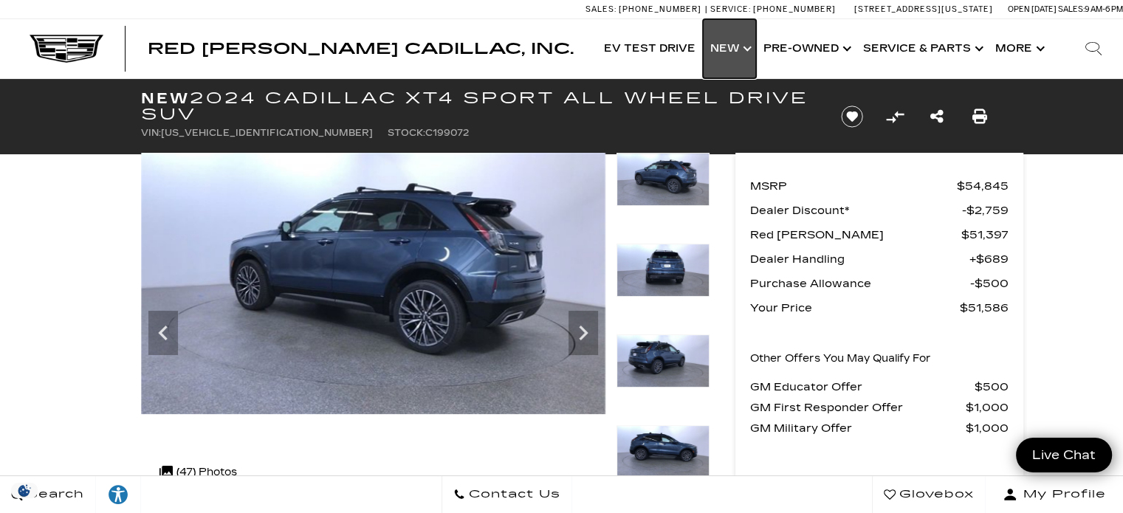
click at [743, 47] on link "Show New" at bounding box center [729, 48] width 53 height 59
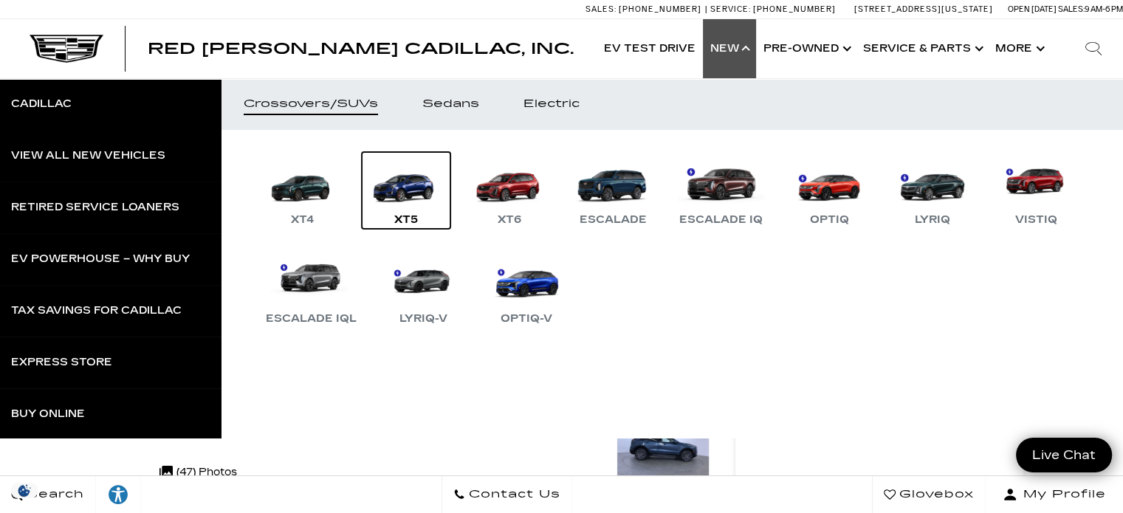
click at [406, 199] on link "XT5" at bounding box center [406, 190] width 89 height 77
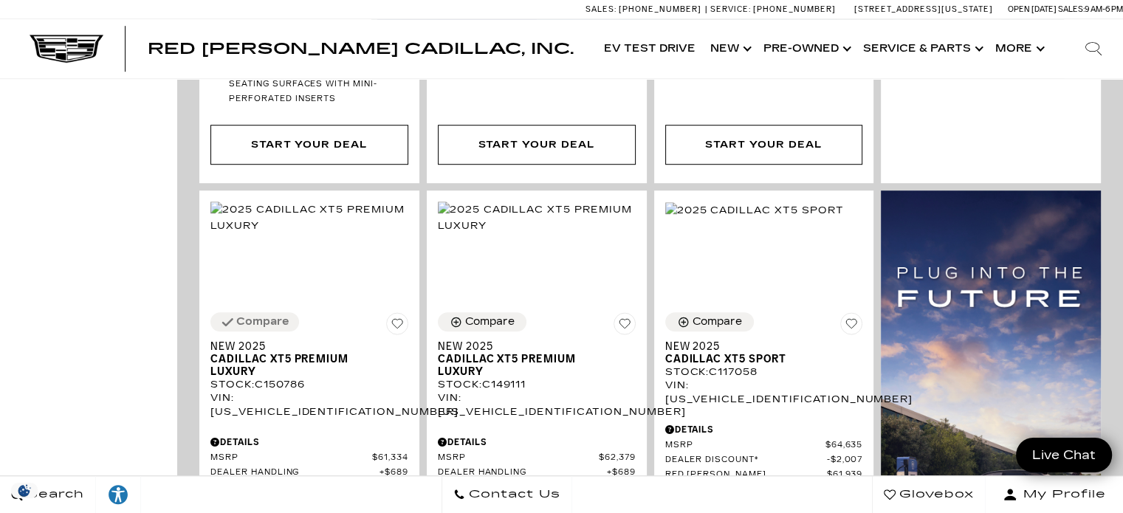
scroll to position [958, 0]
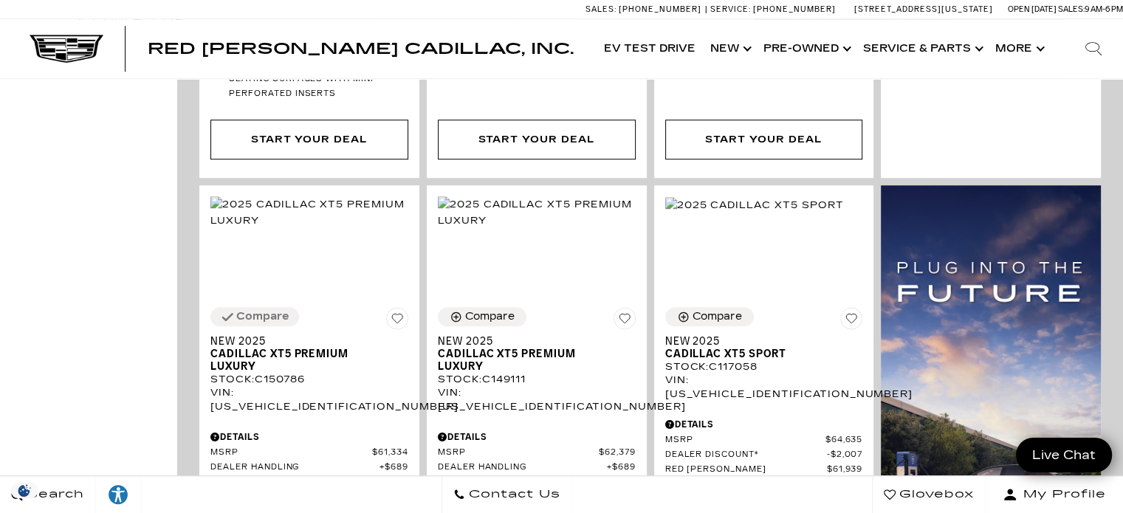
drag, startPoint x: 1127, startPoint y: 33, endPoint x: 1133, endPoint y: 135, distance: 102.1
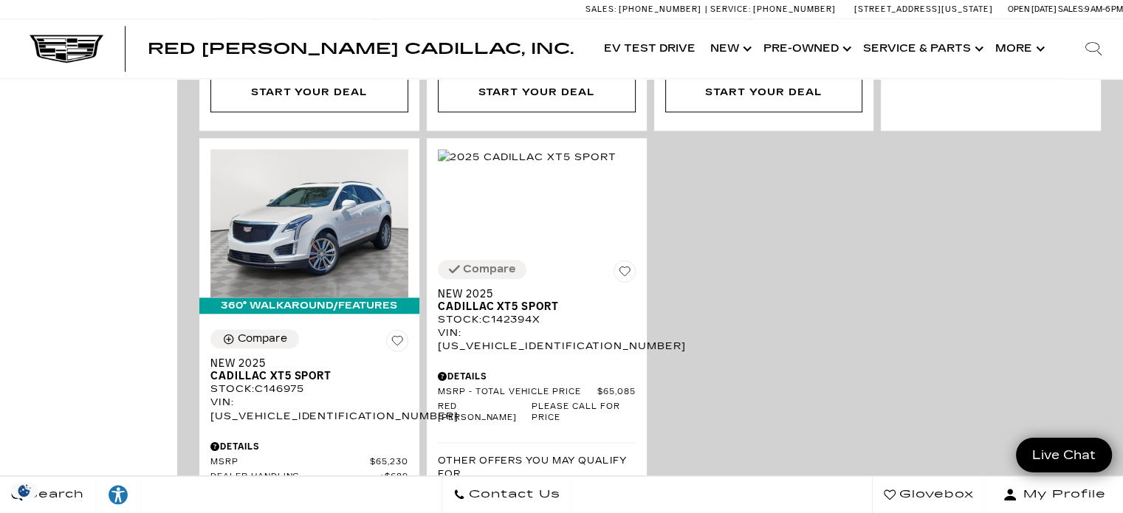
scroll to position [1675, 0]
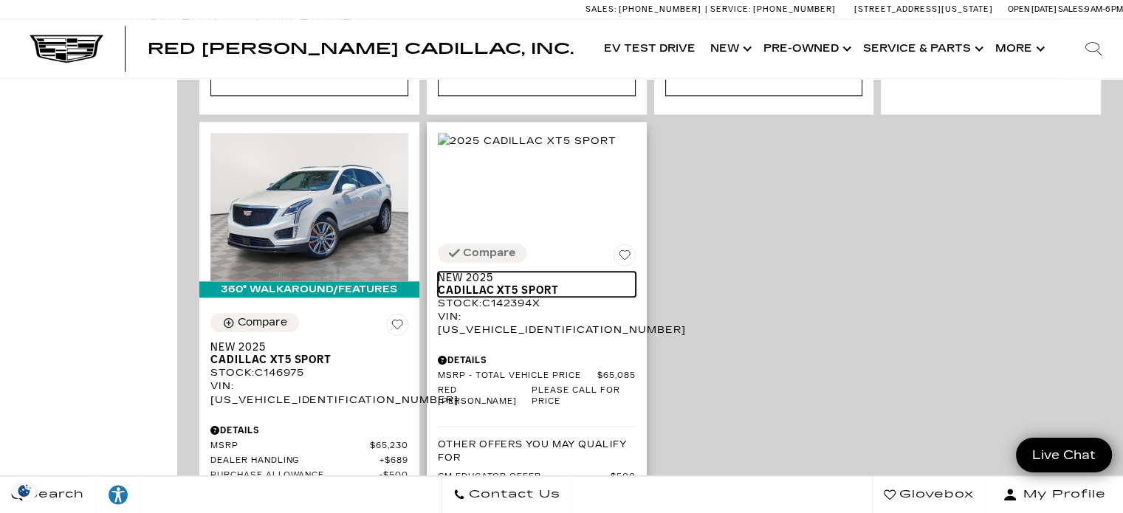
click at [558, 284] on span "Cadillac XT5 Sport" at bounding box center [531, 290] width 187 height 13
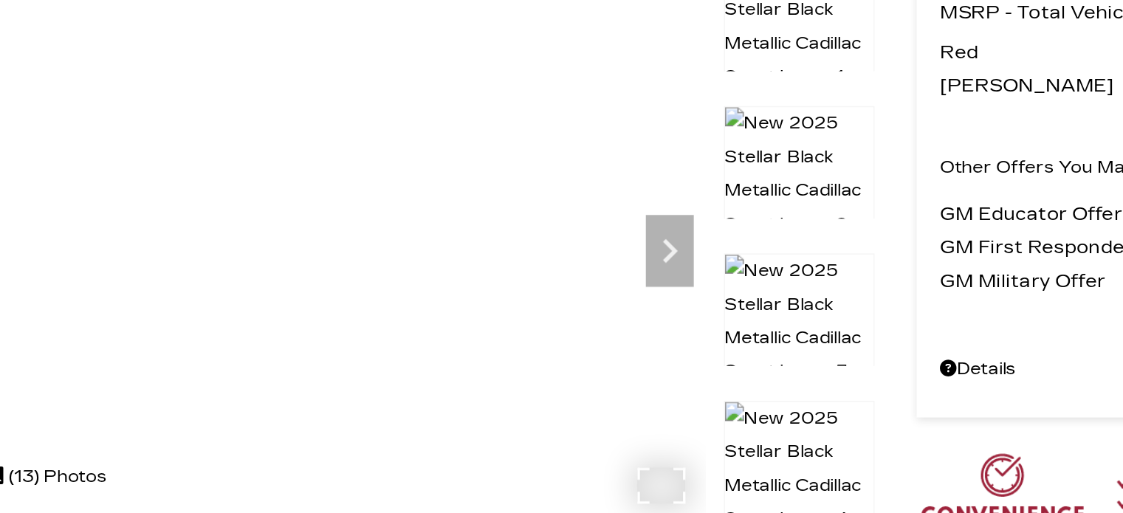
scroll to position [59, 0]
